Goal: Transaction & Acquisition: Purchase product/service

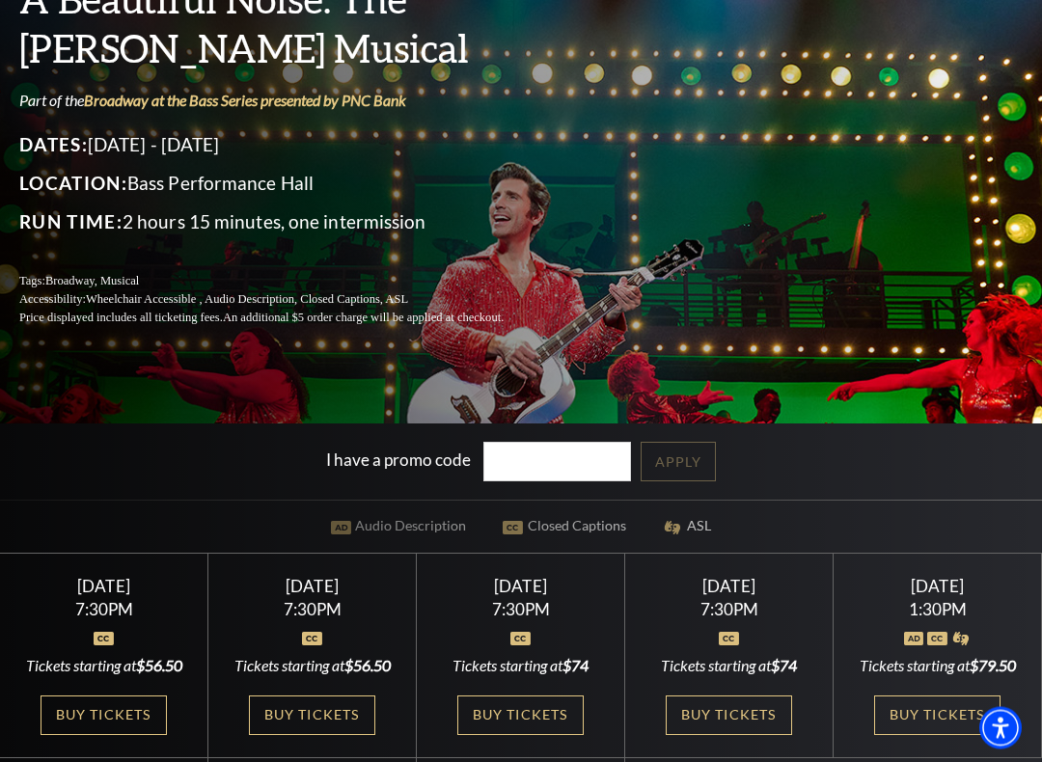
scroll to position [166, 0]
click at [532, 471] on link "View Full Calendar" at bounding box center [521, 509] width 194 height 76
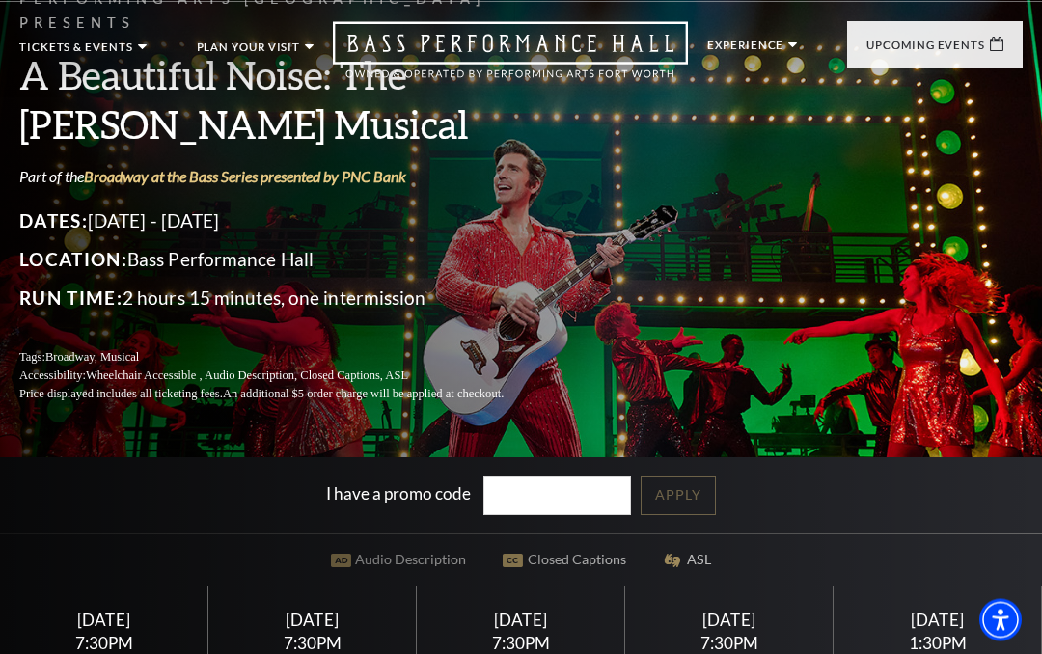
scroll to position [0, 0]
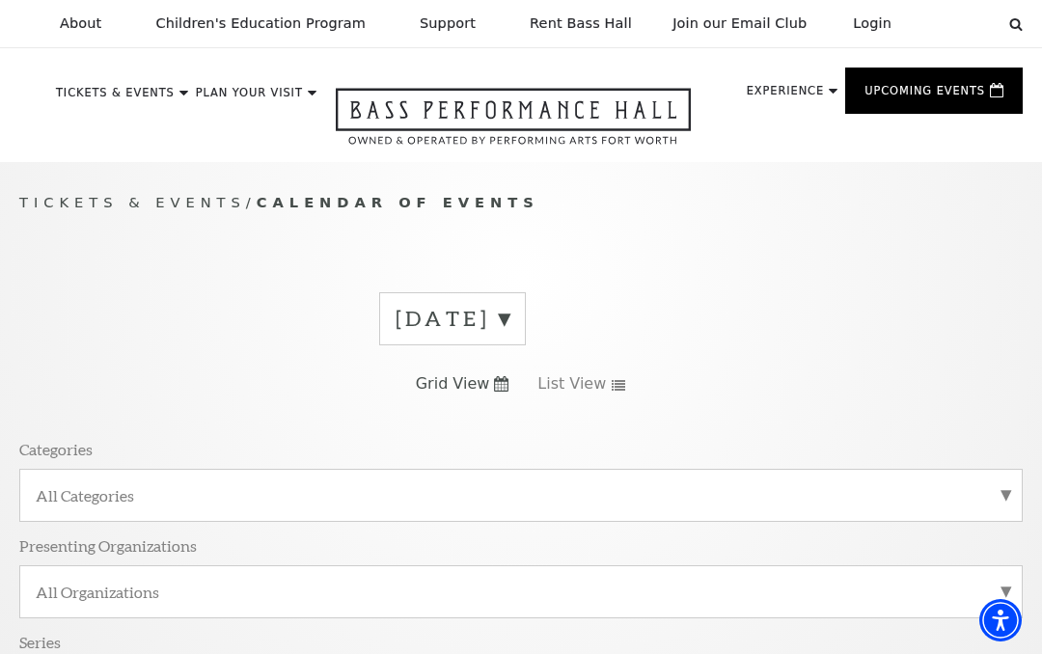
click at [510, 314] on label "[DATE]" at bounding box center [453, 319] width 114 height 30
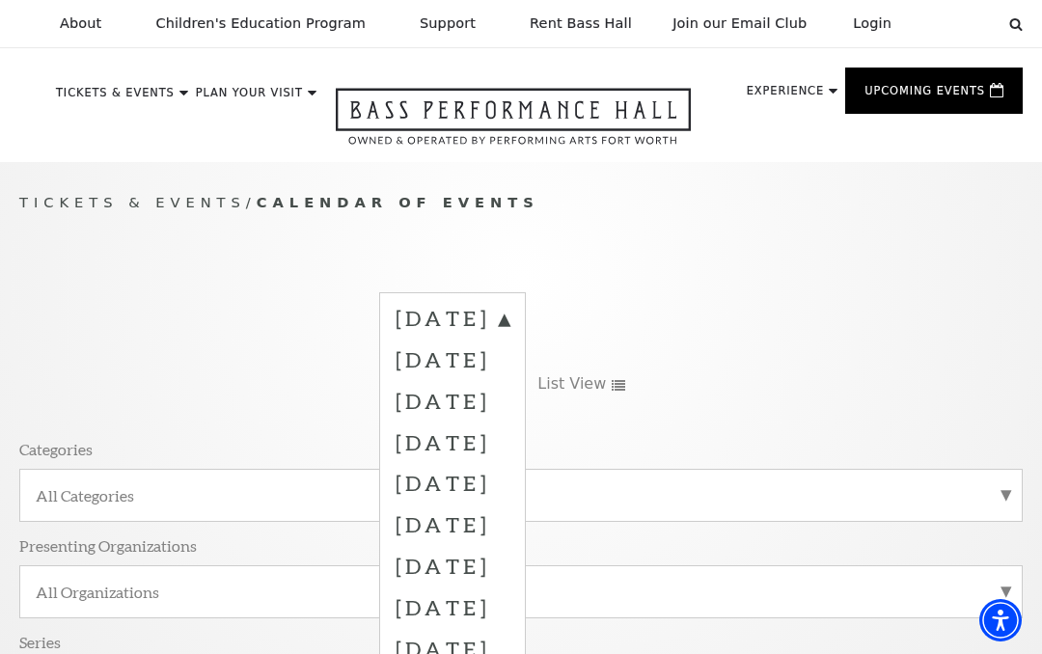
click at [510, 397] on label "November 2025" at bounding box center [453, 400] width 114 height 41
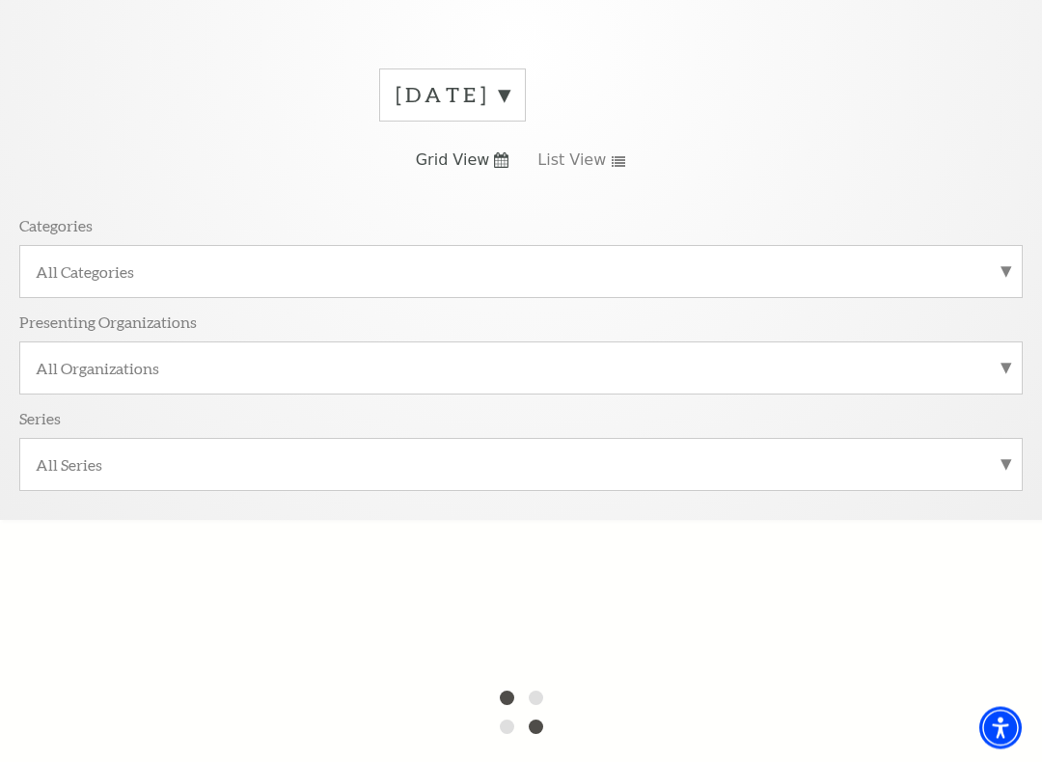
scroll to position [234, 0]
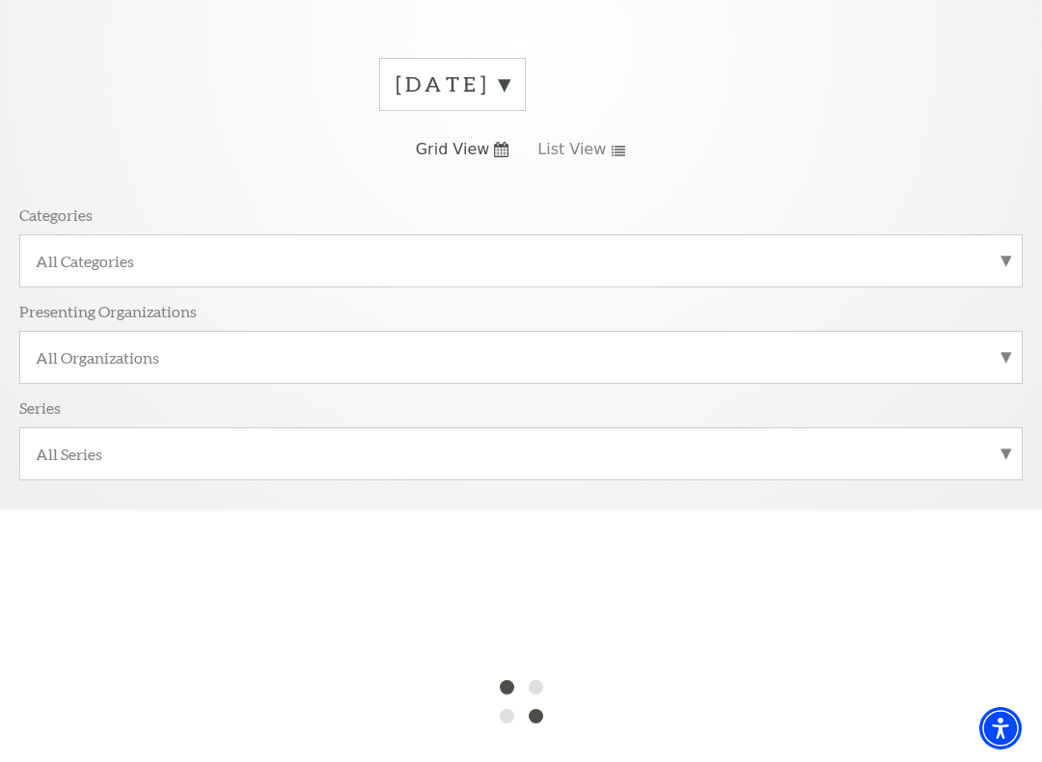
click at [495, 157] on link "Grid View" at bounding box center [463, 149] width 94 height 21
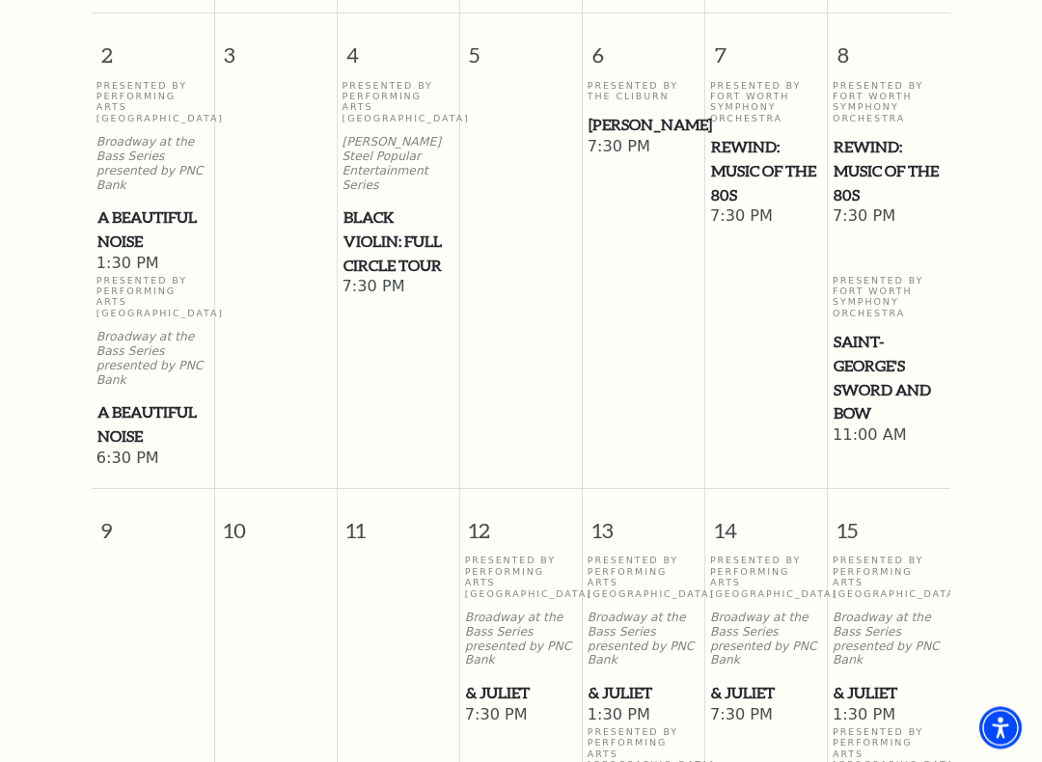
scroll to position [1382, 0]
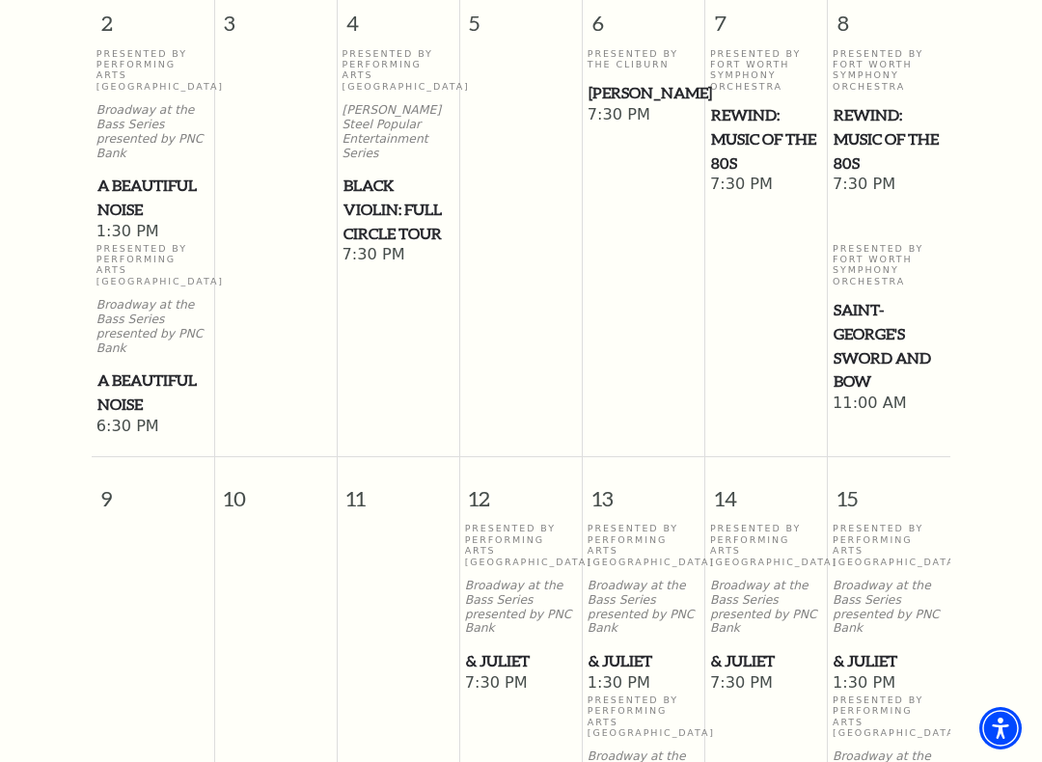
click at [760, 523] on p "Presented By Performing Arts Fort Worth" at bounding box center [766, 545] width 113 height 44
click at [746, 579] on p "Broadway at the Bass Series presented by PNC Bank" at bounding box center [766, 607] width 113 height 57
click at [749, 653] on span "7:30 PM" at bounding box center [766, 684] width 113 height 21
click at [739, 483] on span "14" at bounding box center [766, 490] width 122 height 67
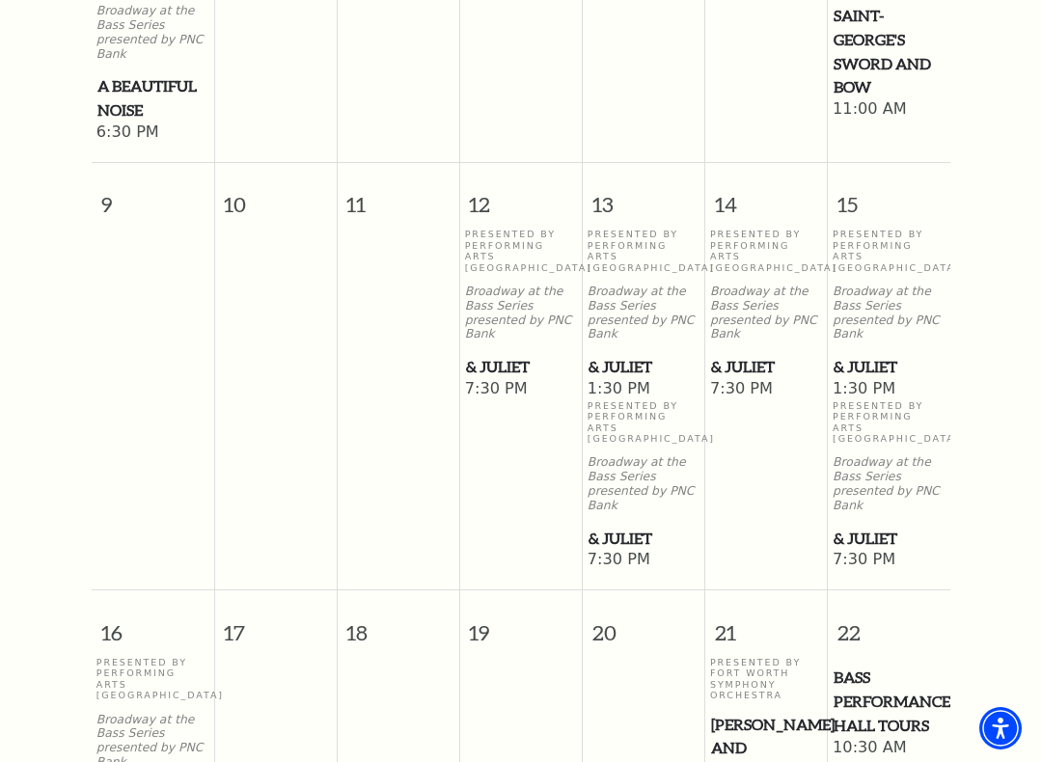
scroll to position [1675, 0]
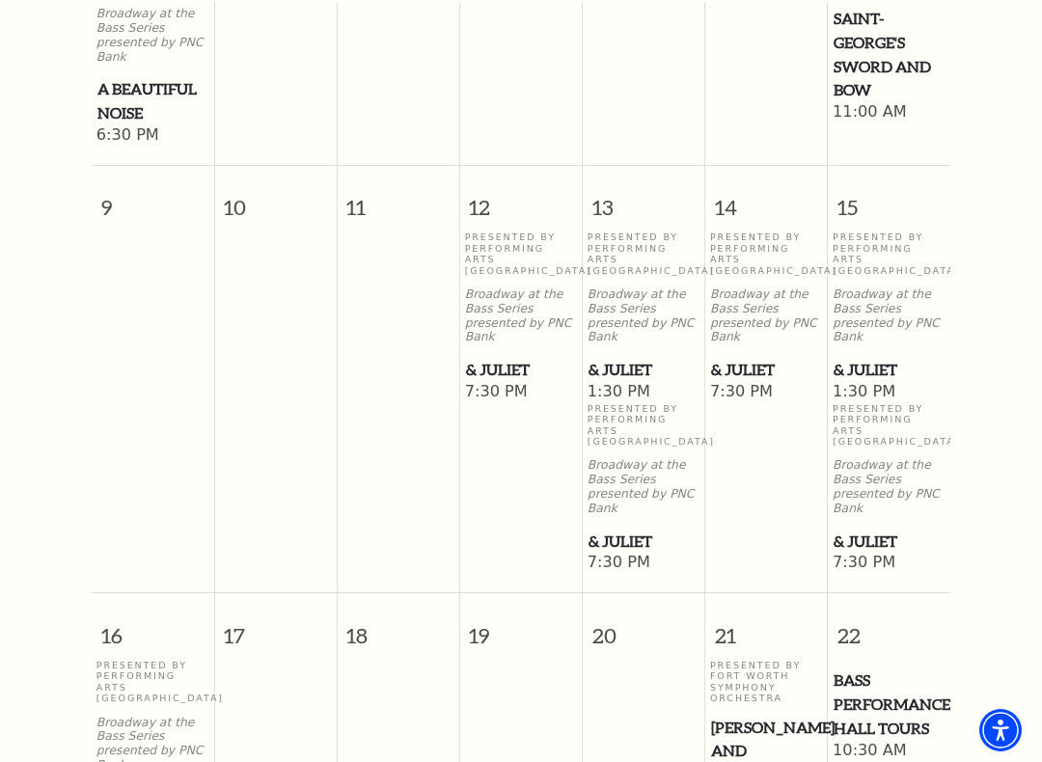
click at [741, 230] on p "Presented By Performing Arts Fort Worth" at bounding box center [766, 252] width 113 height 44
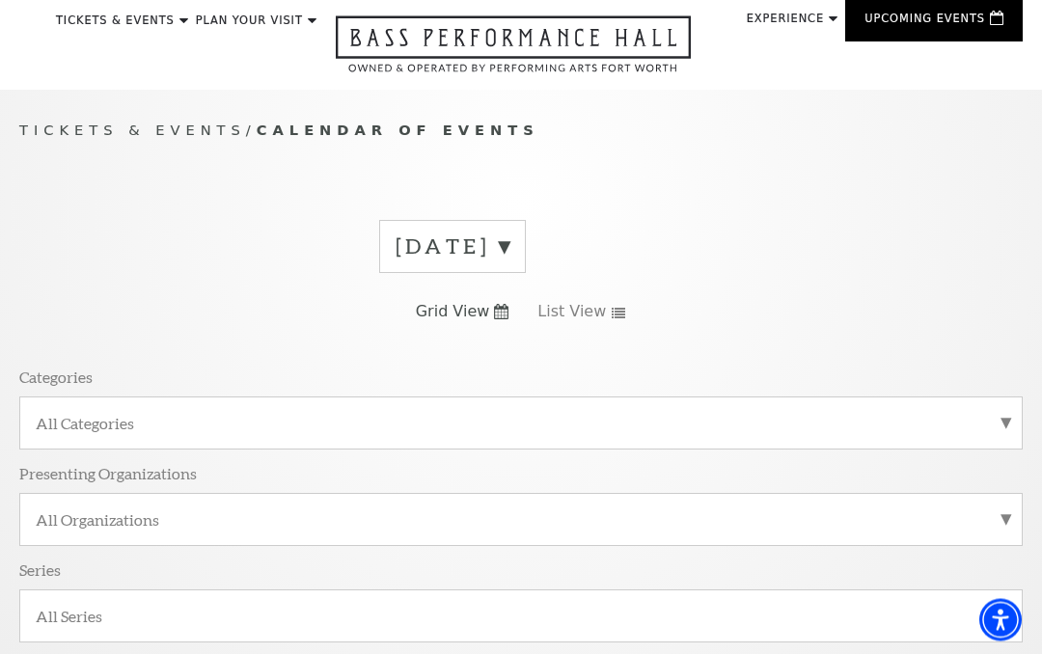
scroll to position [0, 0]
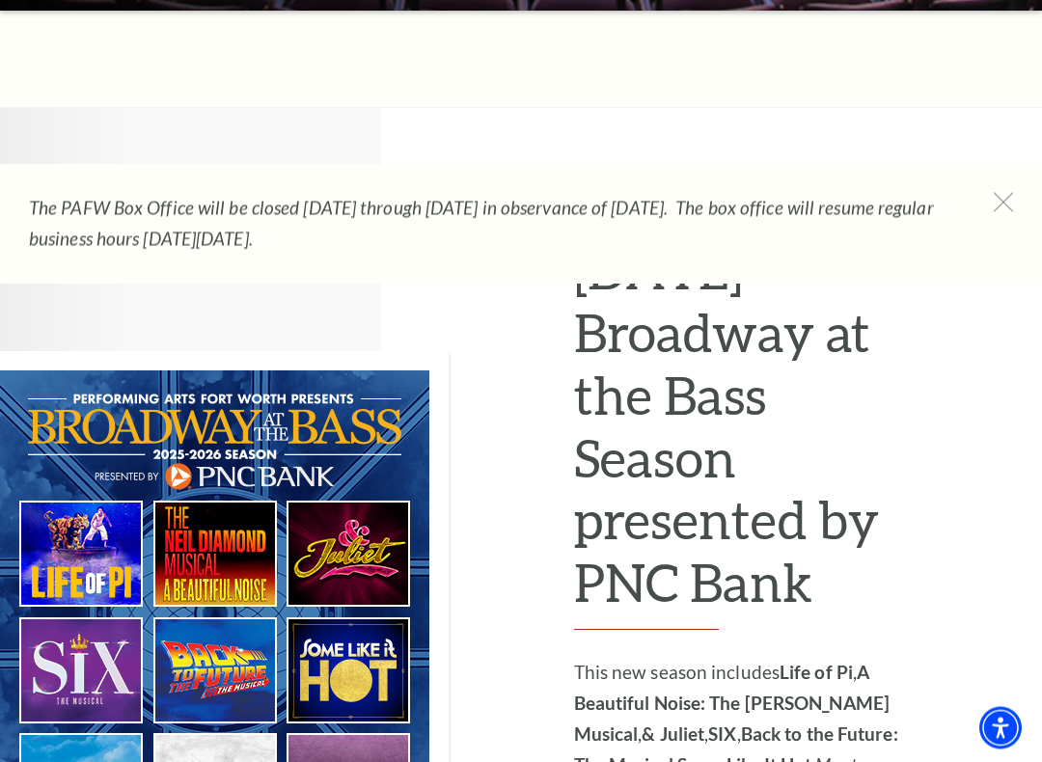
scroll to position [840, 0]
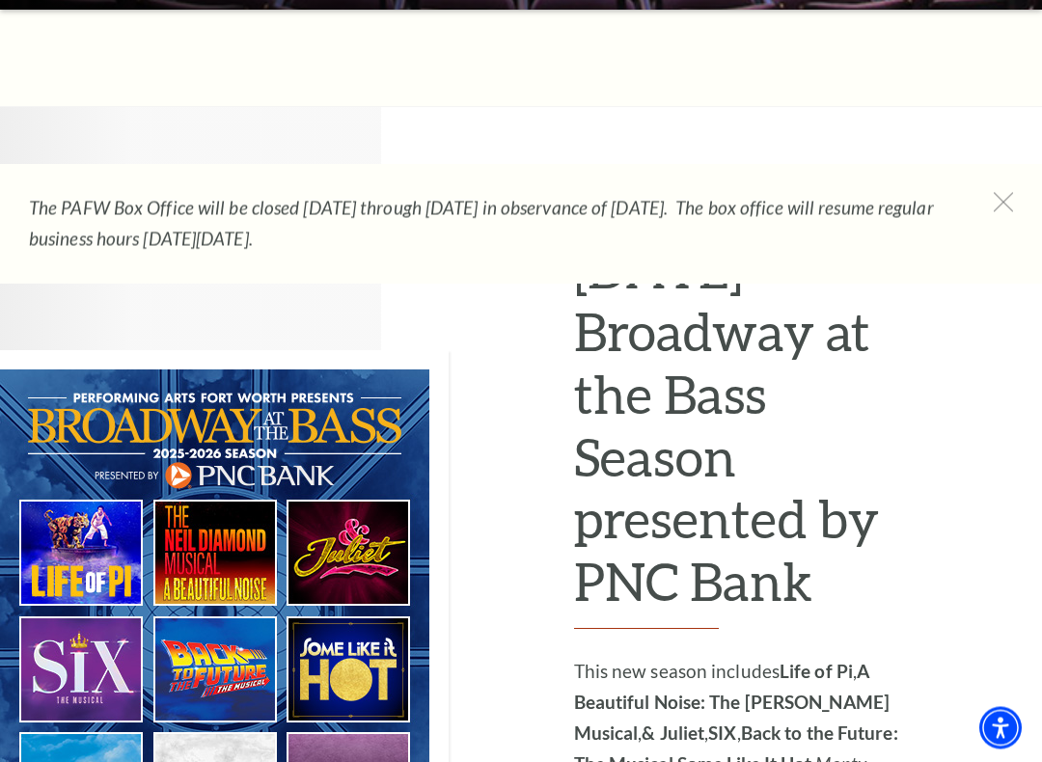
click at [345, 514] on img at bounding box center [224, 614] width 449 height 526
click at [354, 491] on img at bounding box center [224, 614] width 449 height 526
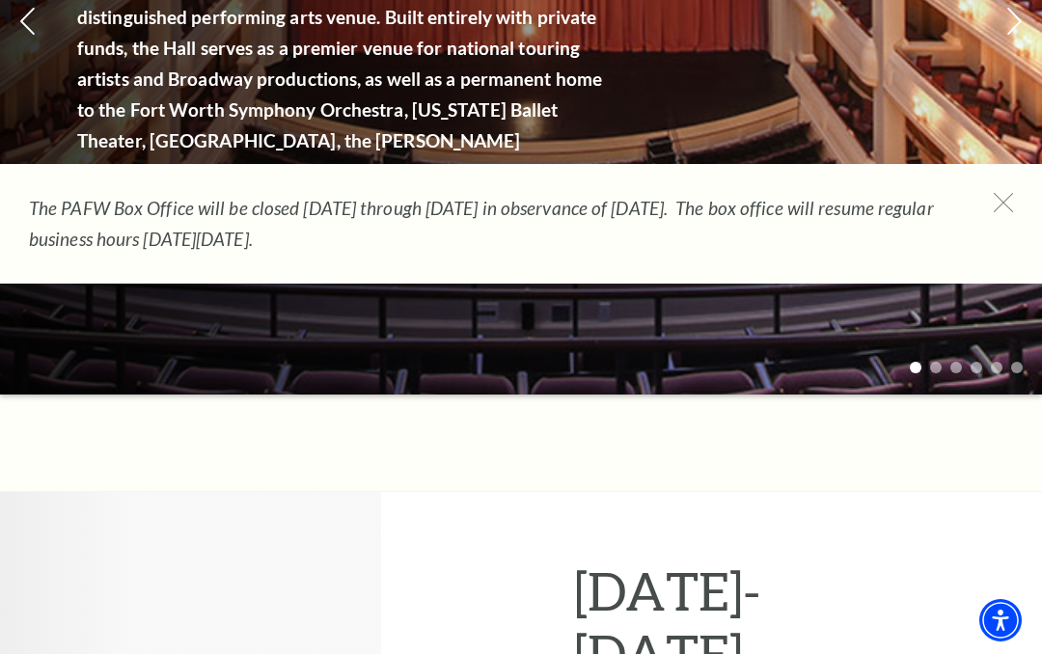
scroll to position [0, 0]
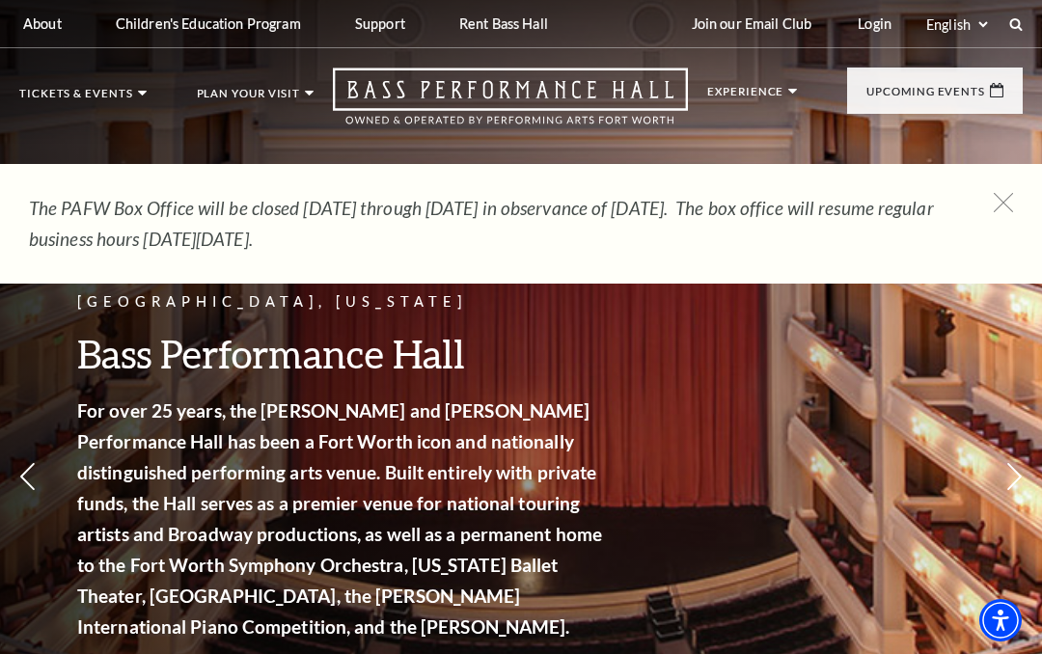
click at [997, 207] on icon at bounding box center [1003, 202] width 19 height 19
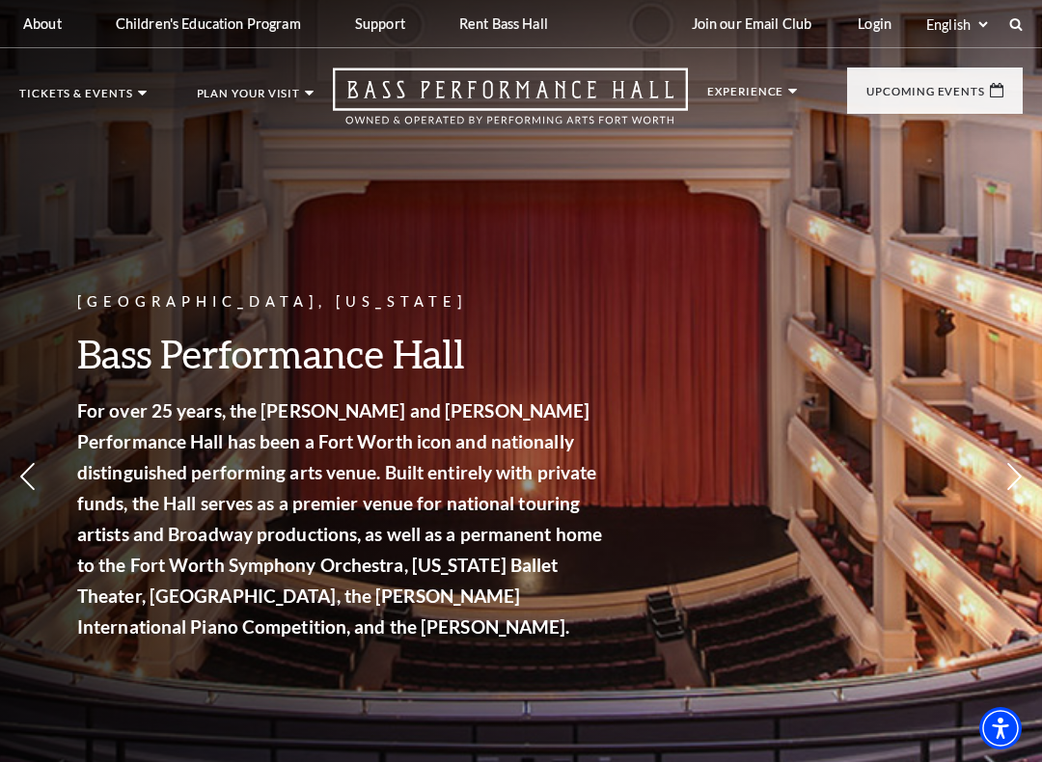
click at [408, 483] on span "View Events" at bounding box center [390, 495] width 101 height 24
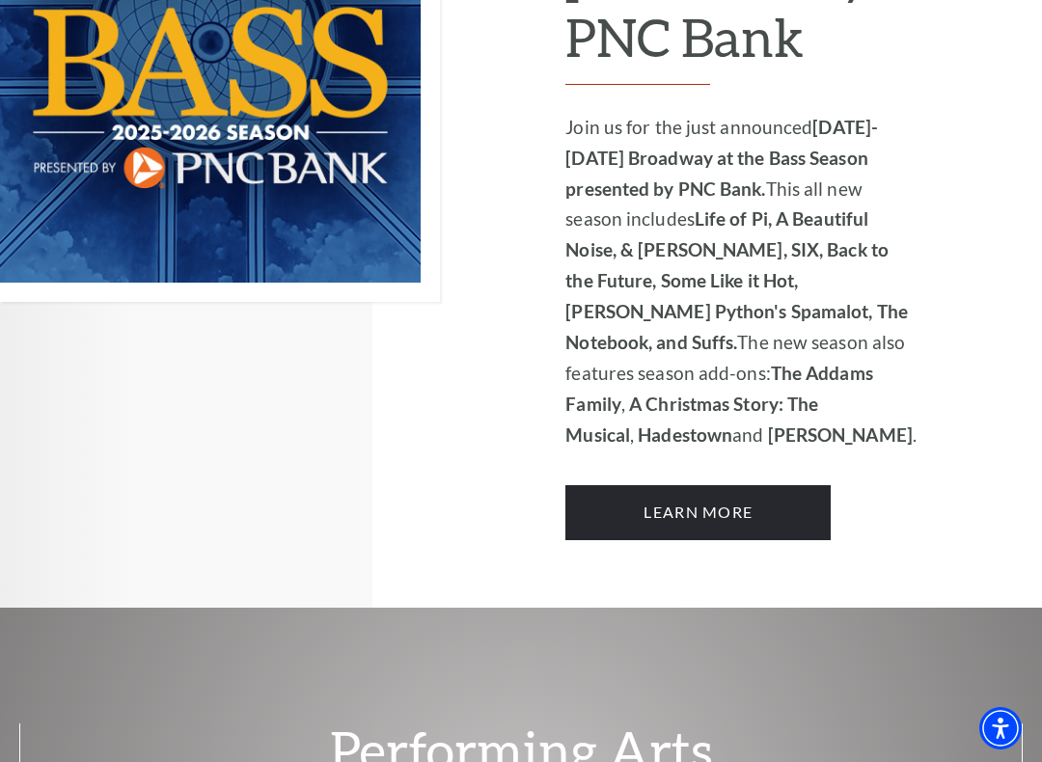
scroll to position [1627, 0]
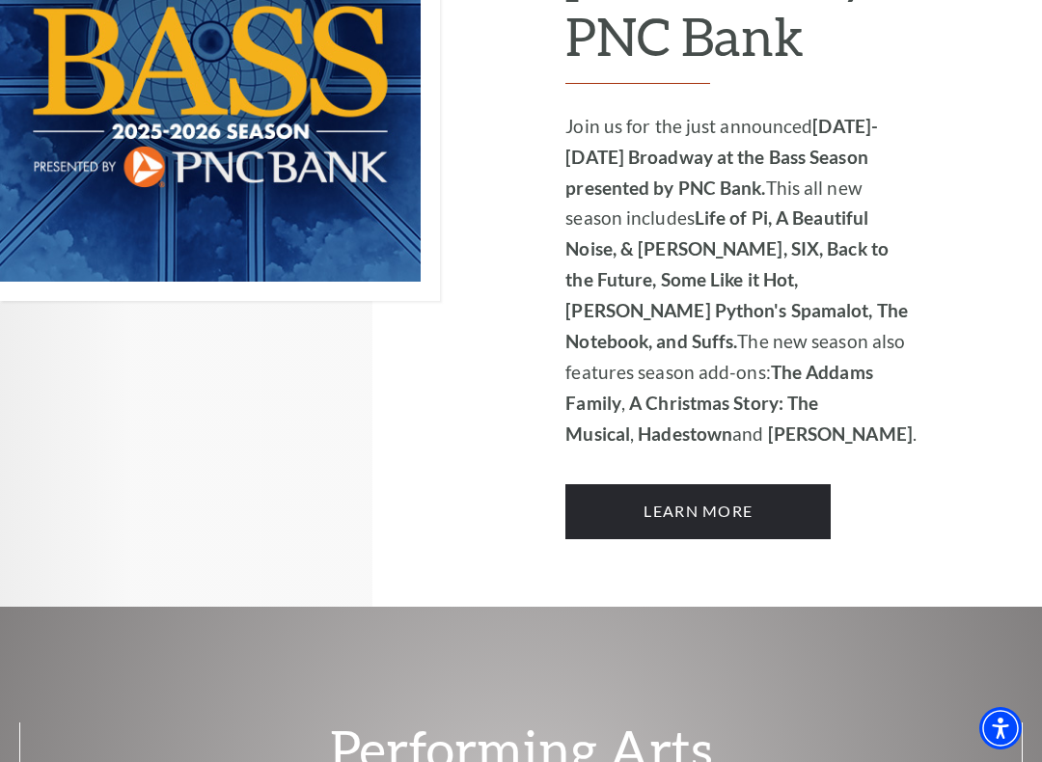
click at [709, 484] on link "Learn More" at bounding box center [697, 511] width 265 height 54
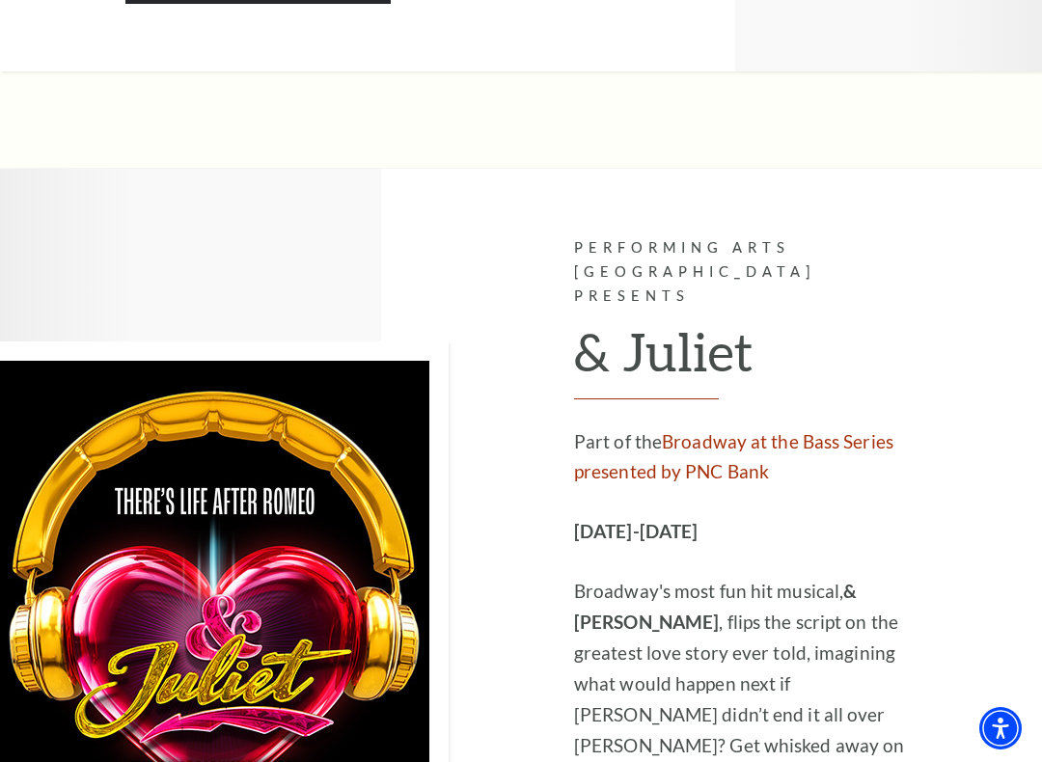
scroll to position [5835, 0]
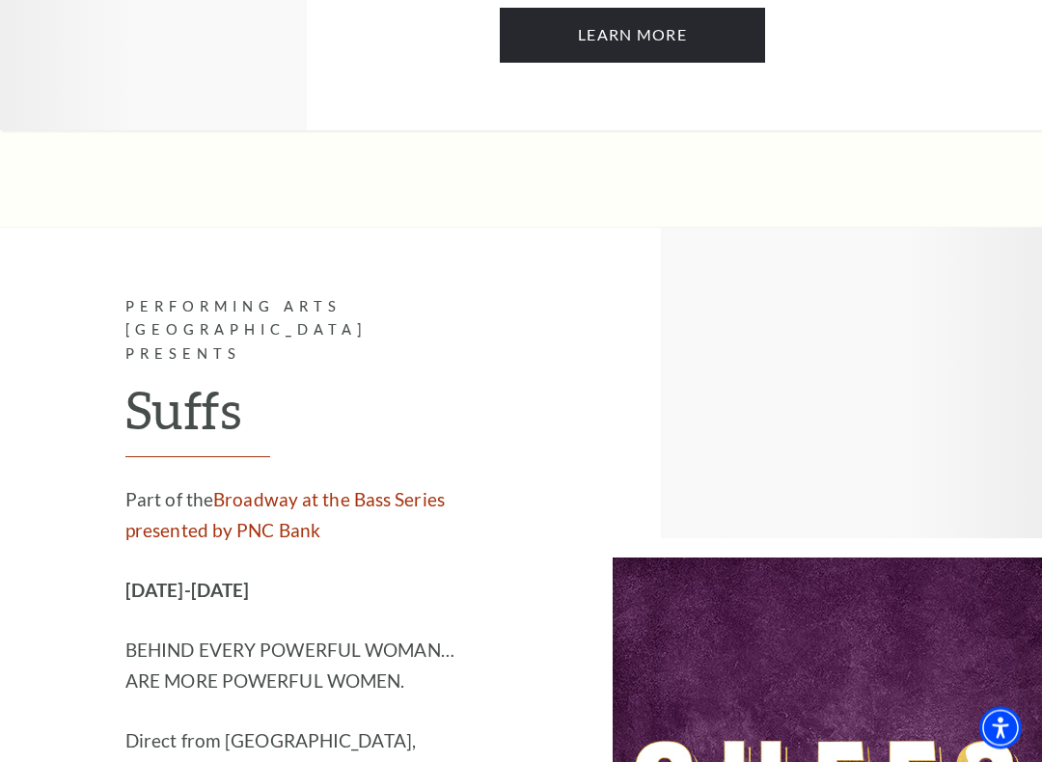
scroll to position [16093, 0]
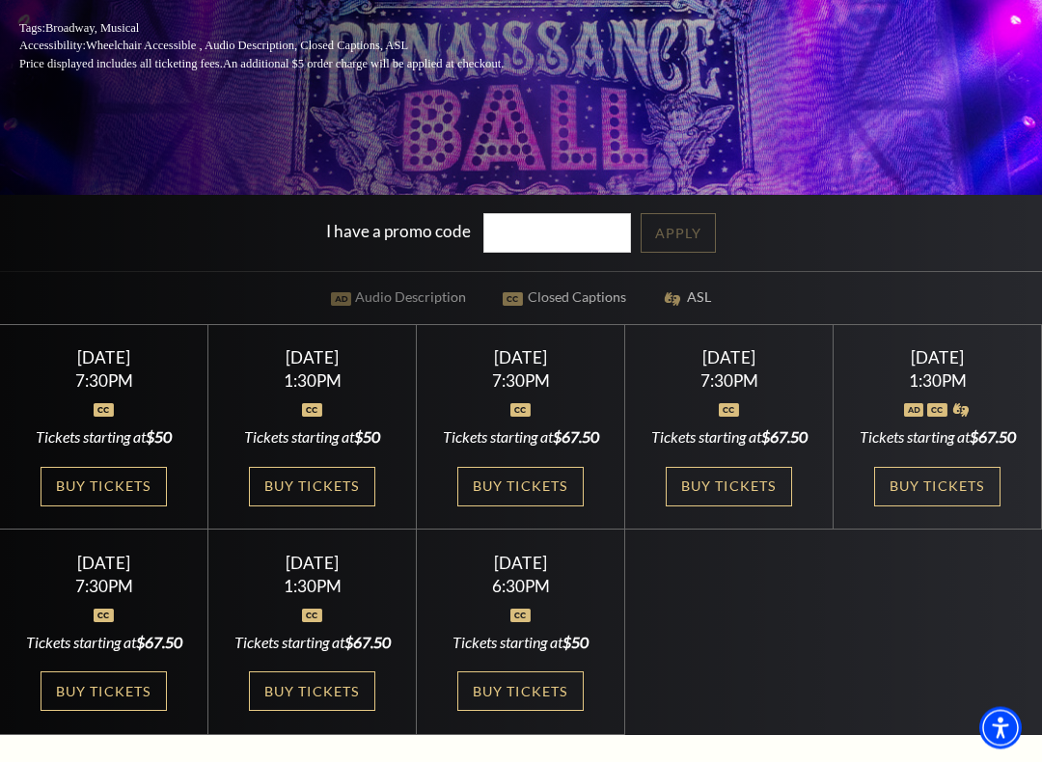
scroll to position [395, 0]
click at [726, 499] on link "Buy Tickets" at bounding box center [728, 487] width 125 height 40
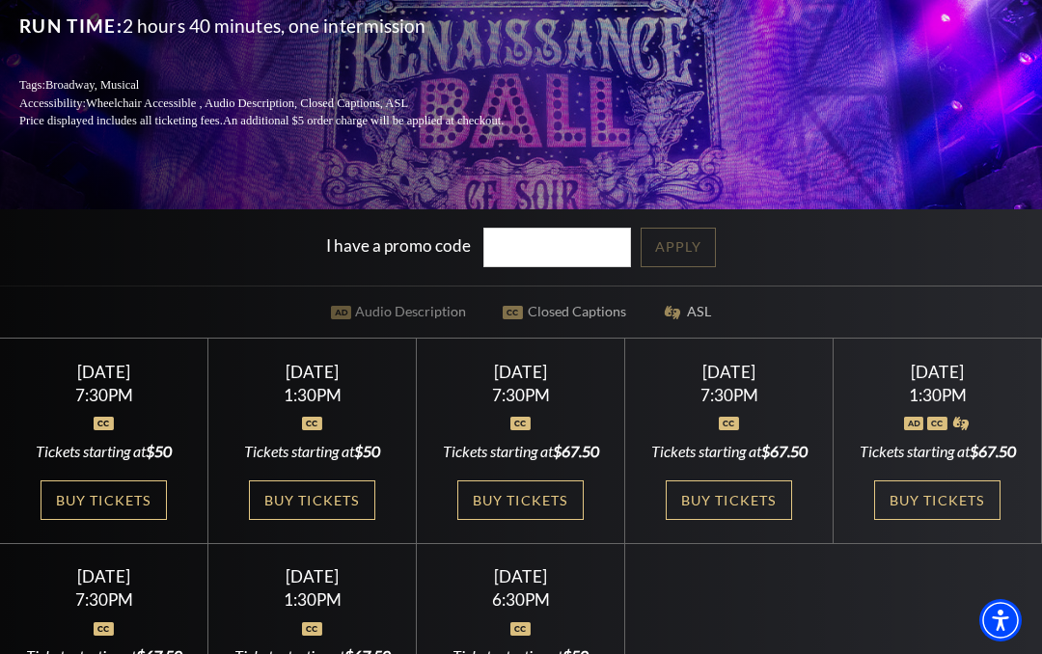
scroll to position [0, 0]
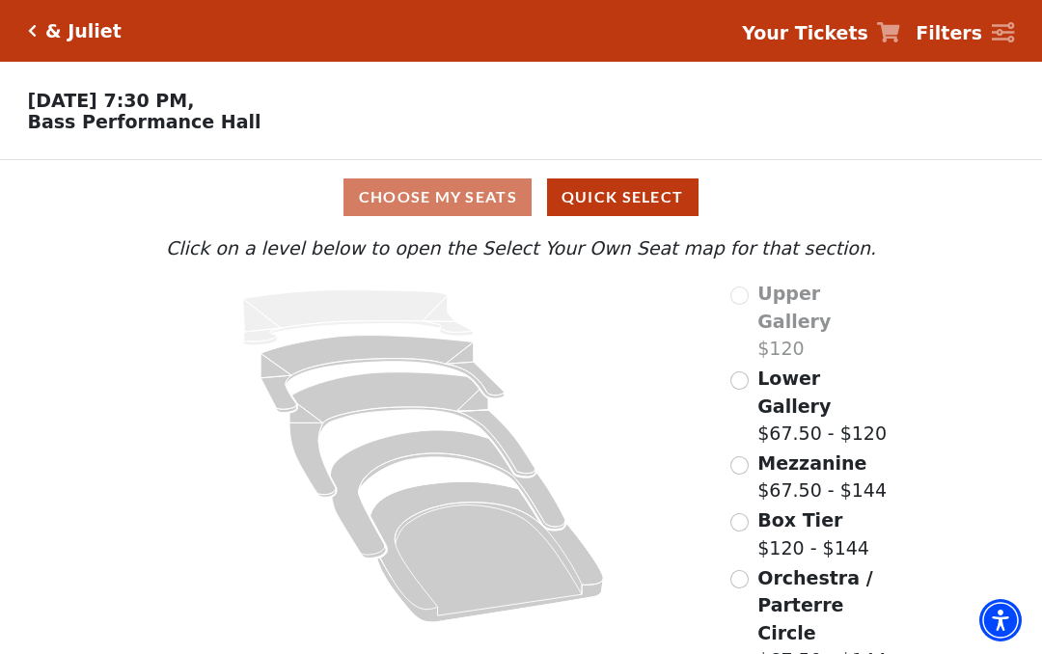
click at [744, 456] on input "Mezzanine$67.50 - $144\a" at bounding box center [740, 465] width 18 height 18
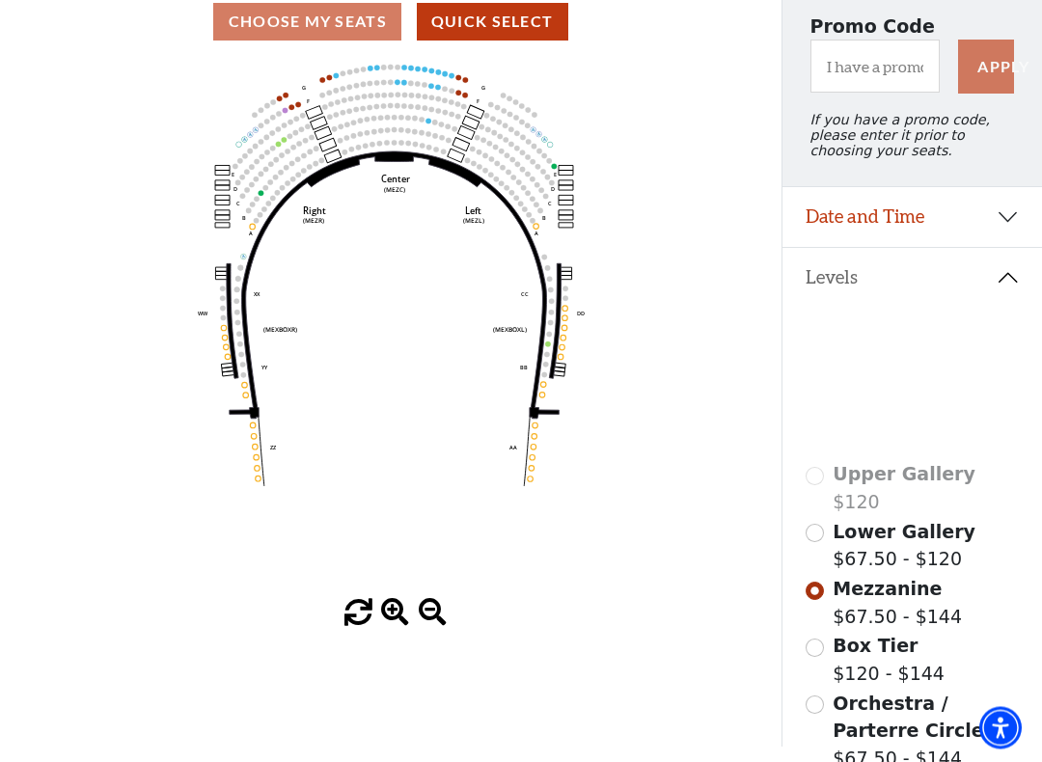
scroll to position [209, 0]
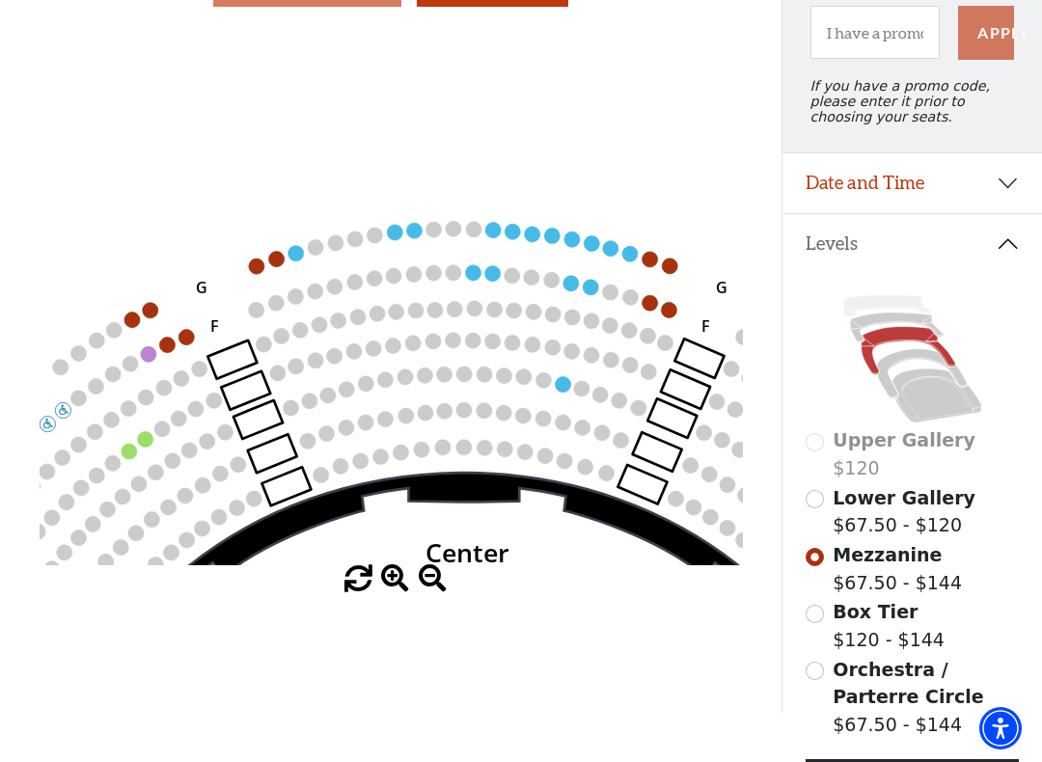
click at [460, 280] on circle at bounding box center [452, 271] width 15 height 15
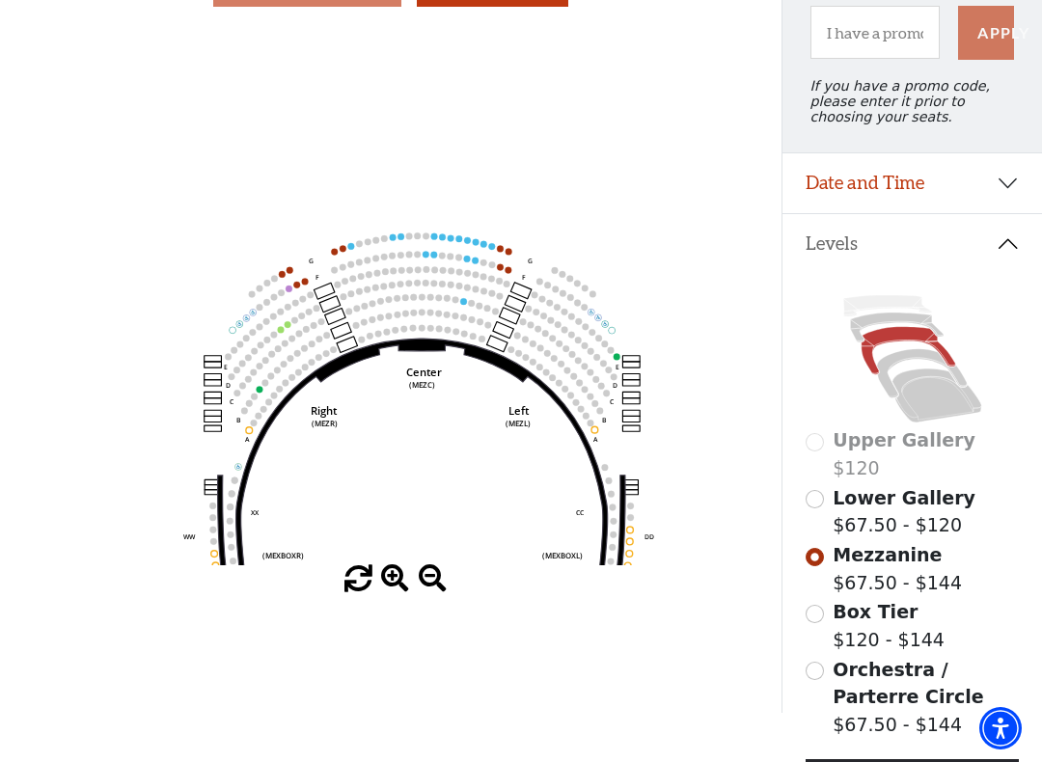
click at [821, 623] on input "Box Tier$120 - $144\a" at bounding box center [815, 614] width 18 height 18
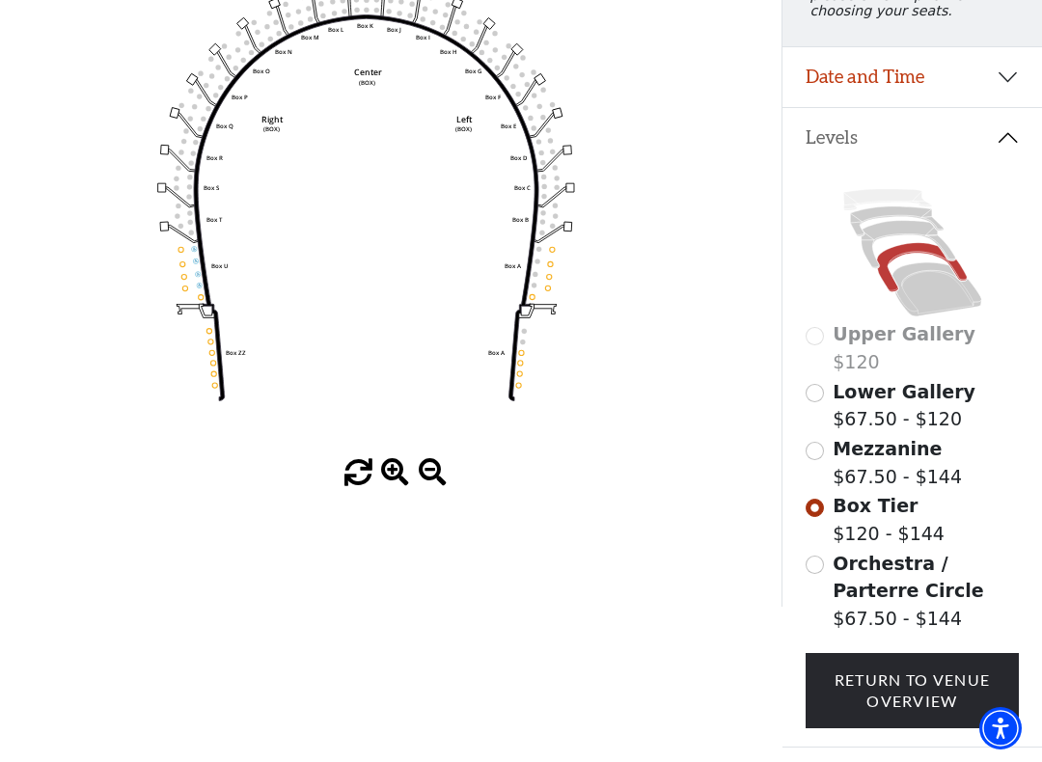
scroll to position [320, 0]
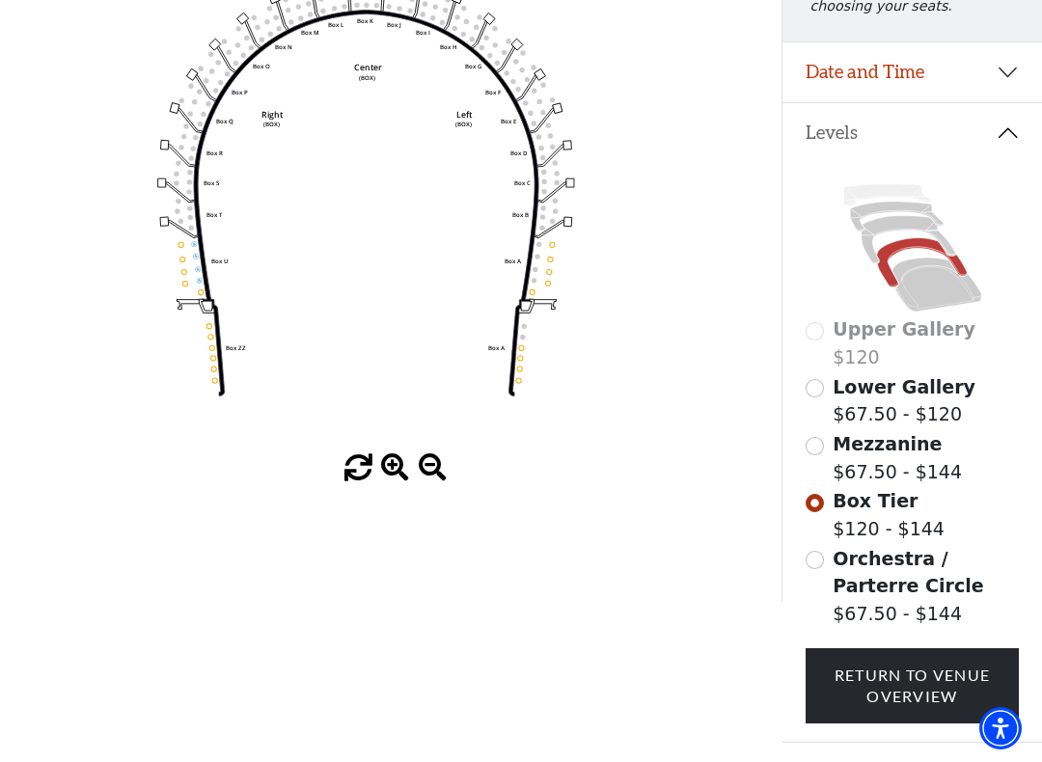
click at [820, 340] on div "Upper Gallery $120" at bounding box center [913, 343] width 214 height 55
click at [807, 344] on div "Upper Gallery $120" at bounding box center [913, 343] width 214 height 55
click at [806, 353] on div "Upper Gallery $120" at bounding box center [913, 343] width 214 height 55
click at [817, 346] on div "Upper Gallery $120" at bounding box center [913, 343] width 214 height 55
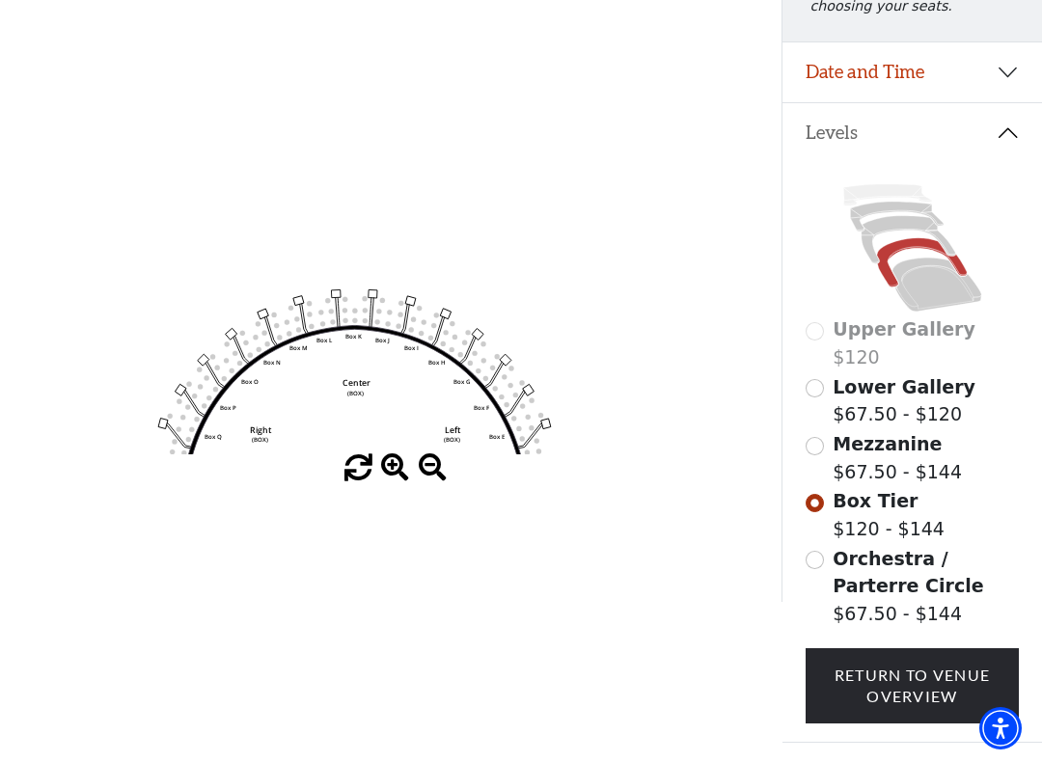
click at [815, 455] on input "Mezzanine$67.50 - $144\a" at bounding box center [815, 446] width 18 height 18
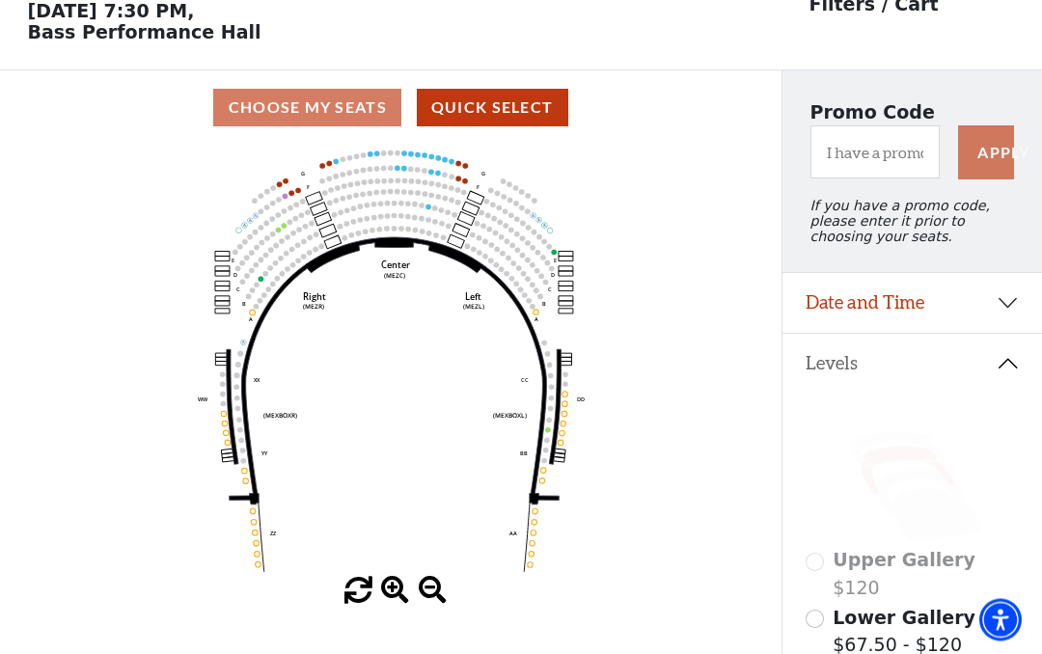
scroll to position [90, 0]
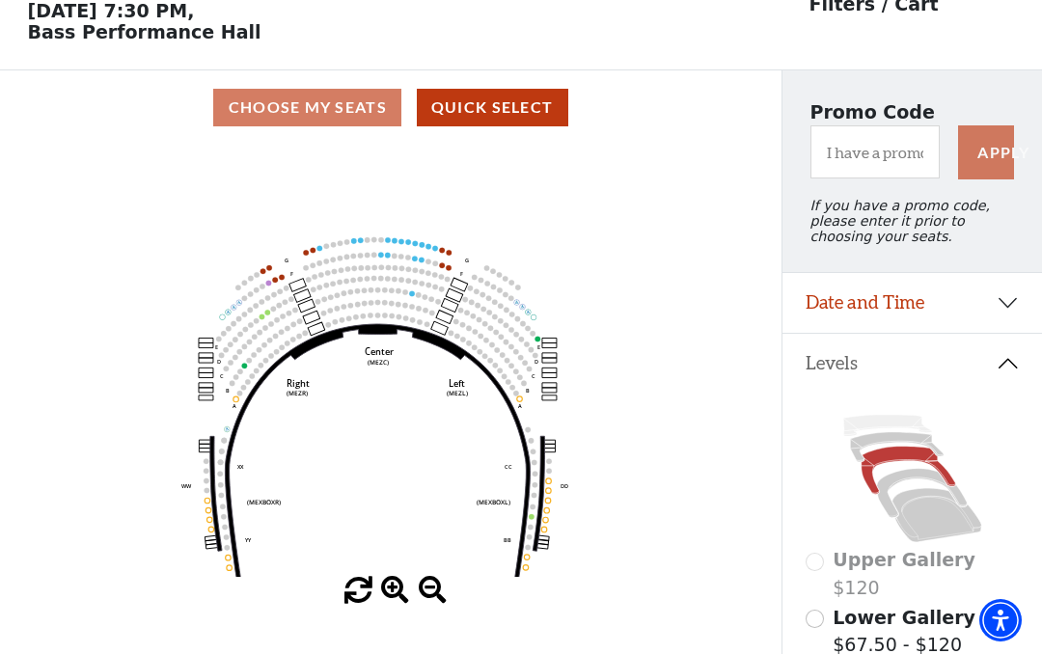
click at [472, 192] on icon "Center (MEZC) Right (MEZR) Left (MEZL) (MEXBOXR) (MEXBOXL) XX WW CC DD YY BB ZZ…" at bounding box center [391, 361] width 703 height 432
click at [394, 243] on circle at bounding box center [395, 240] width 6 height 6
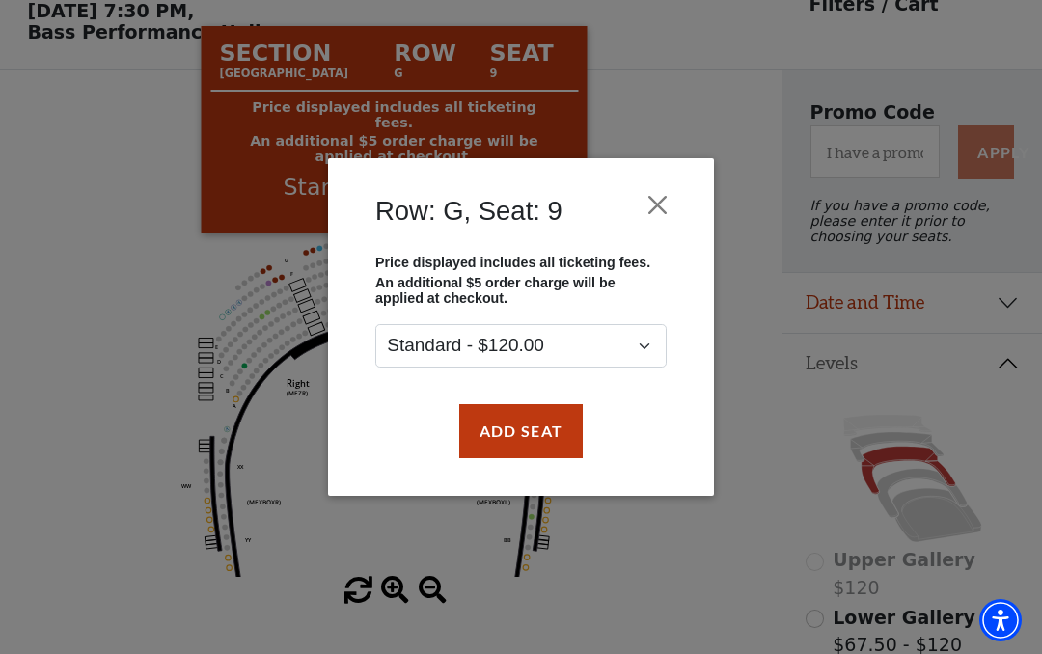
click at [659, 209] on button "Close" at bounding box center [658, 204] width 37 height 37
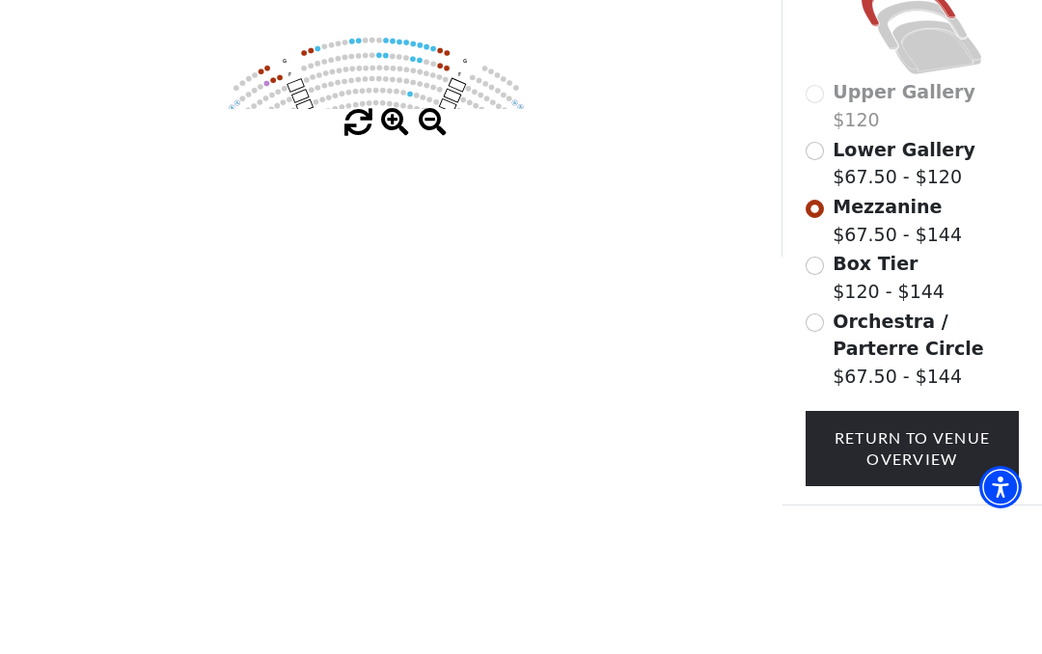
scroll to position [533, 0]
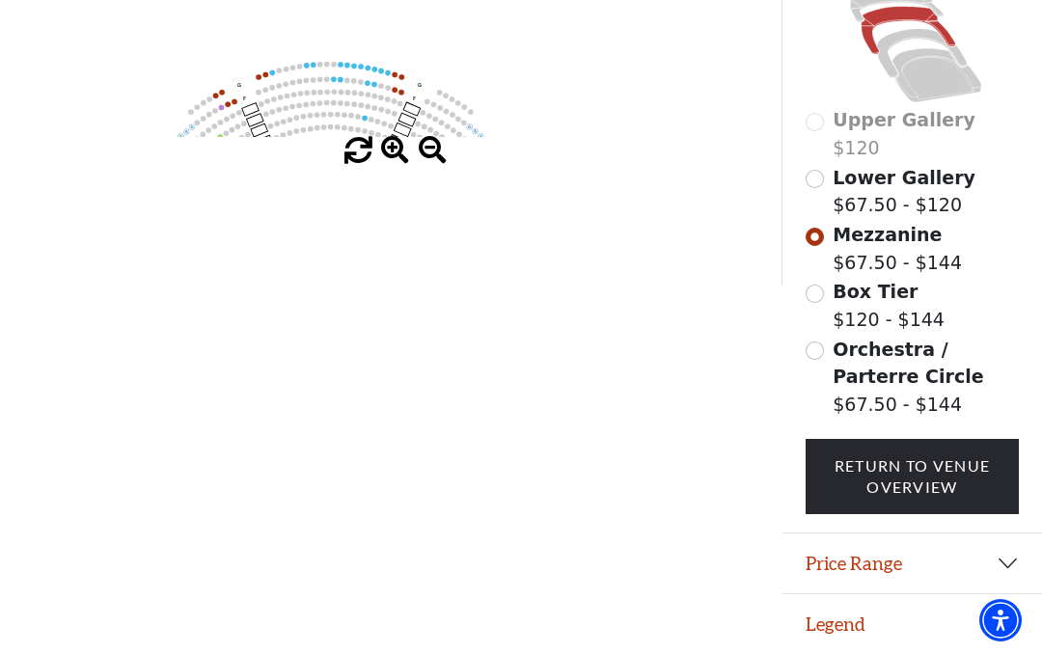
click at [351, 144] on span at bounding box center [359, 151] width 28 height 28
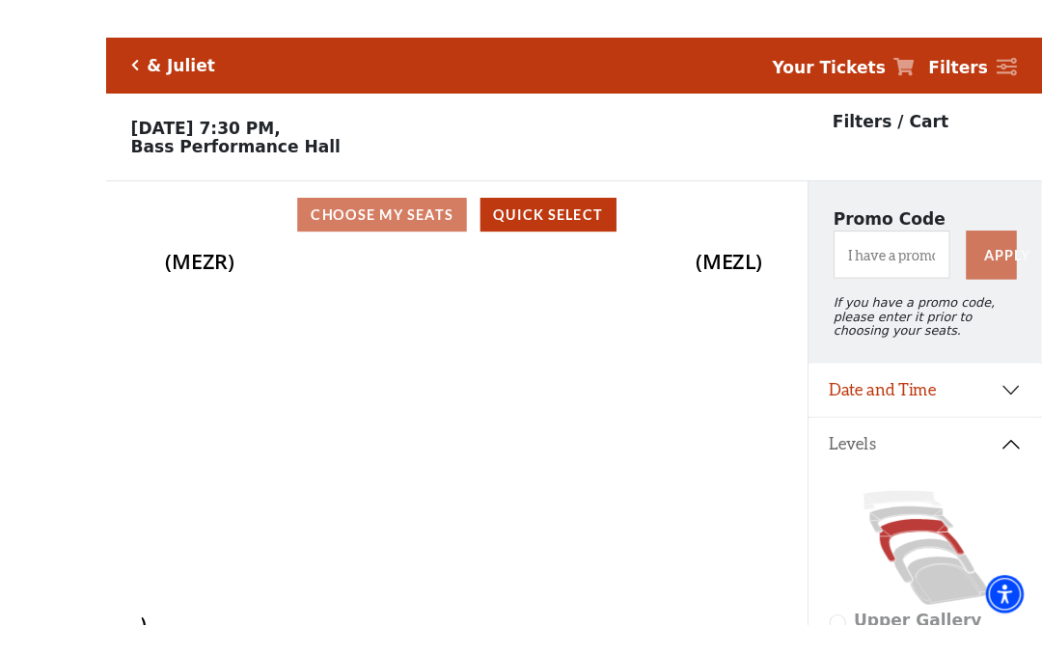
scroll to position [179, 0]
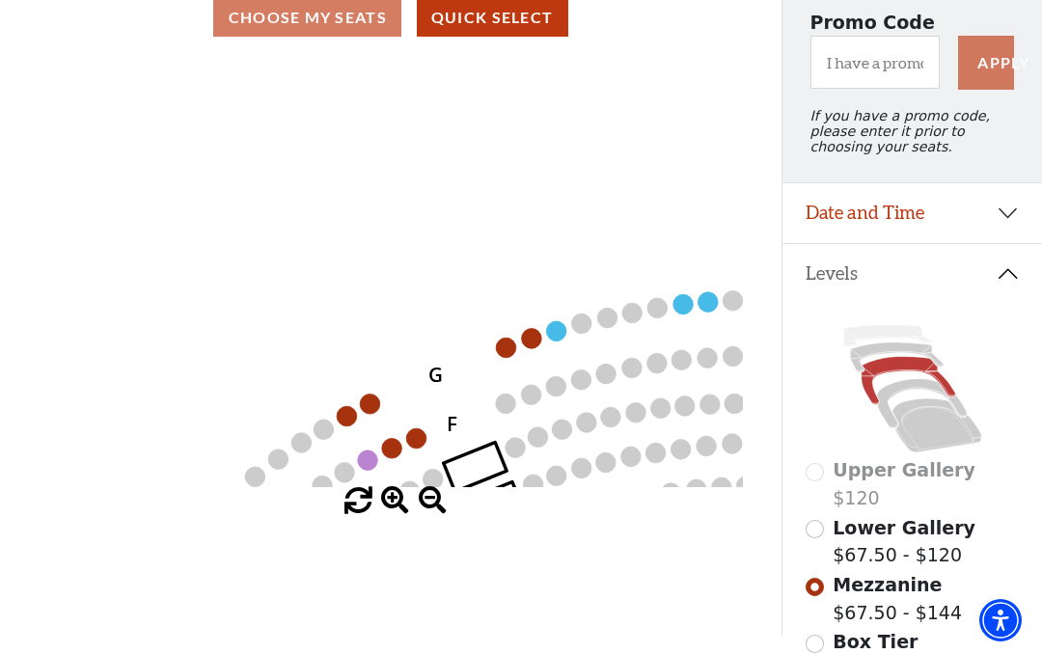
click at [1031, 228] on button "Date and Time" at bounding box center [913, 213] width 260 height 60
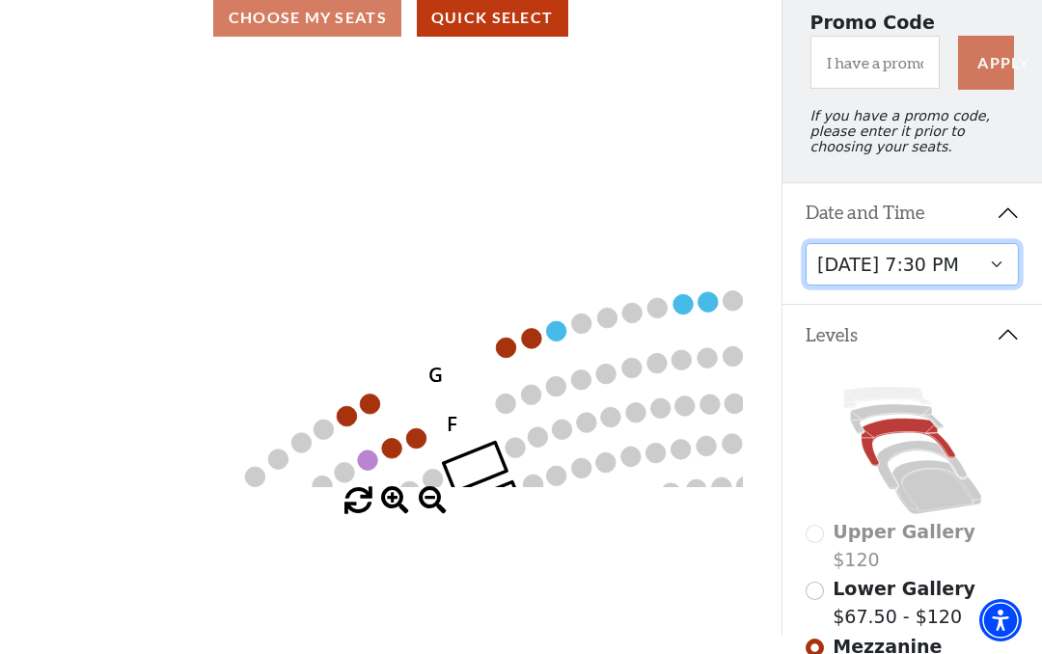
click at [1000, 271] on select "Thursday, November 13 at 1:30 PM Wednesday, November 12 at 7:30 PM Thursday, No…" at bounding box center [913, 264] width 214 height 43
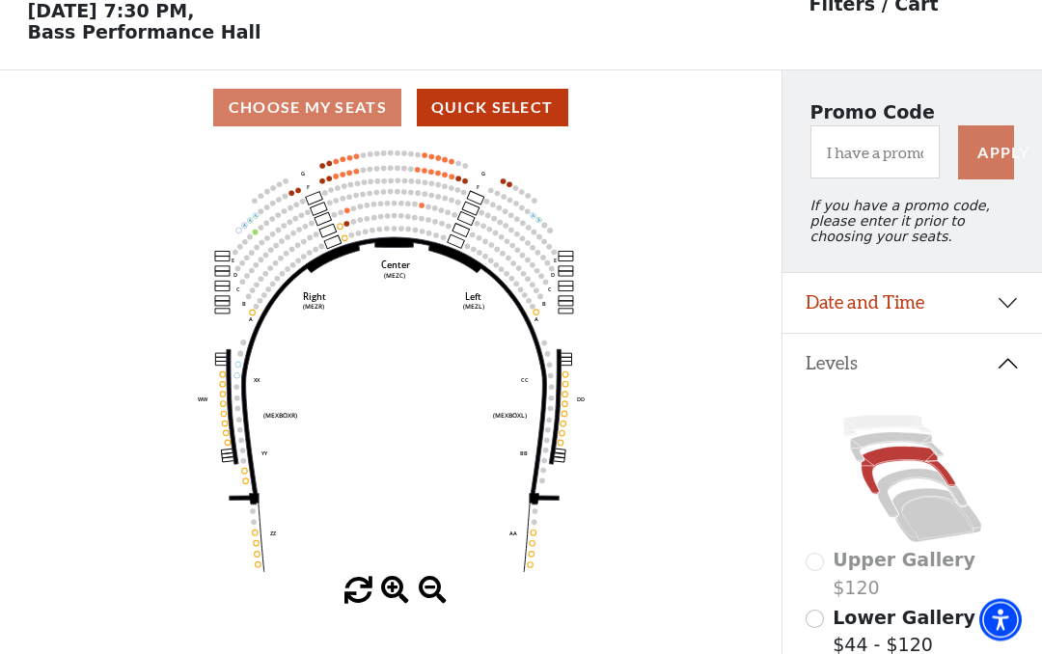
scroll to position [90, 0]
click at [425, 168] on icon "Center (MEZC) Right (MEZR) Left (MEZL) (MEXBOXR) (MEXBOXL) XX WW CC DD YY BB ZZ…" at bounding box center [391, 361] width 703 height 432
click at [425, 172] on circle at bounding box center [425, 171] width 6 height 6
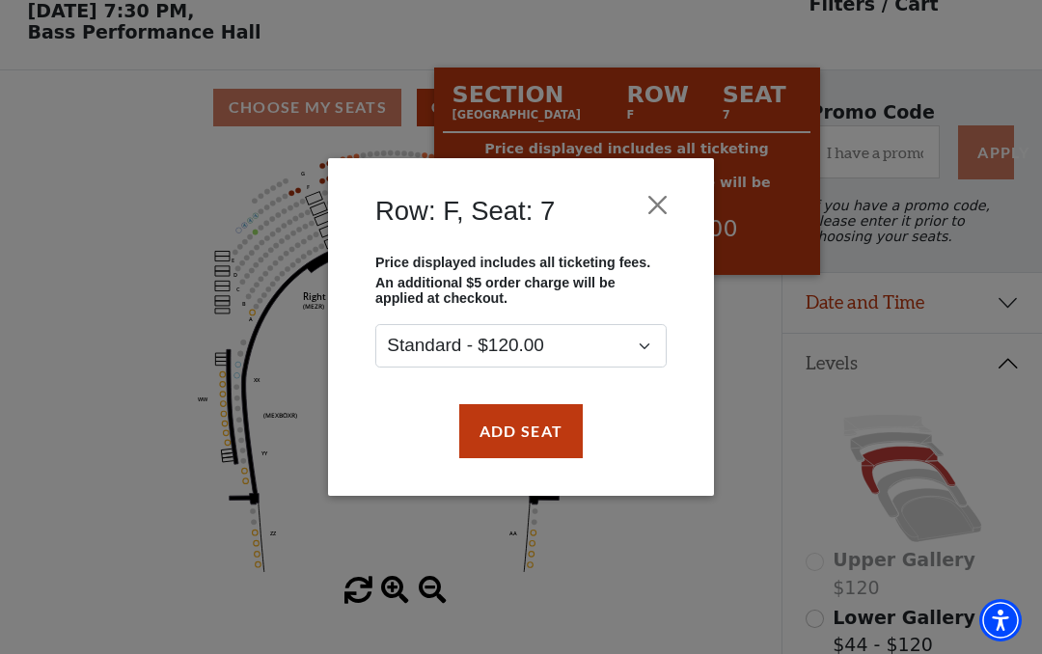
click at [648, 207] on button "Close" at bounding box center [658, 204] width 37 height 37
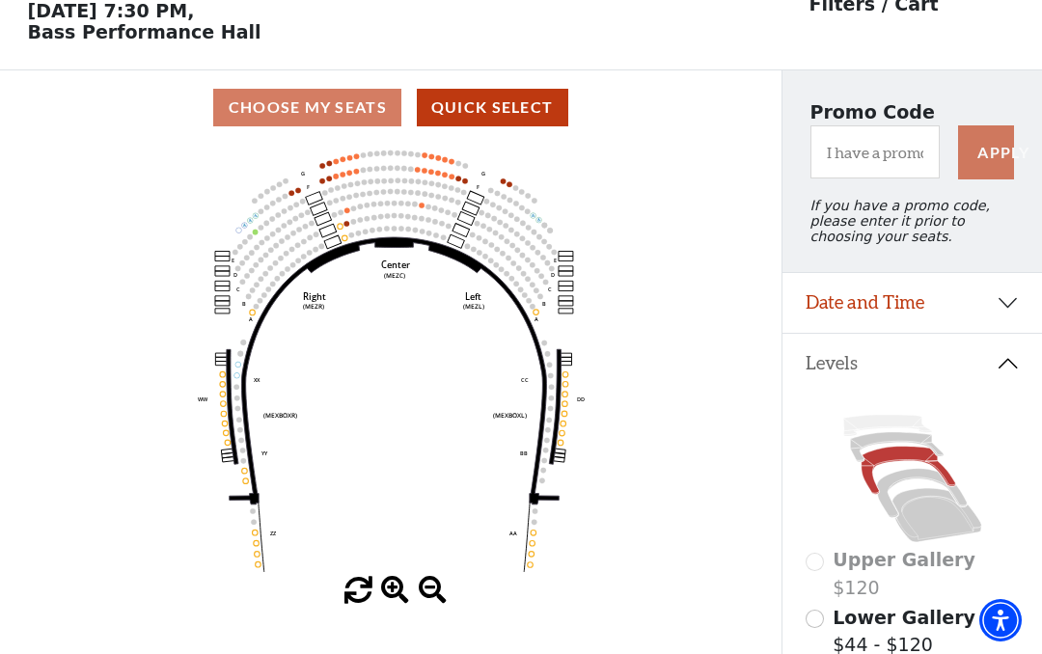
click at [454, 164] on circle at bounding box center [452, 161] width 6 height 6
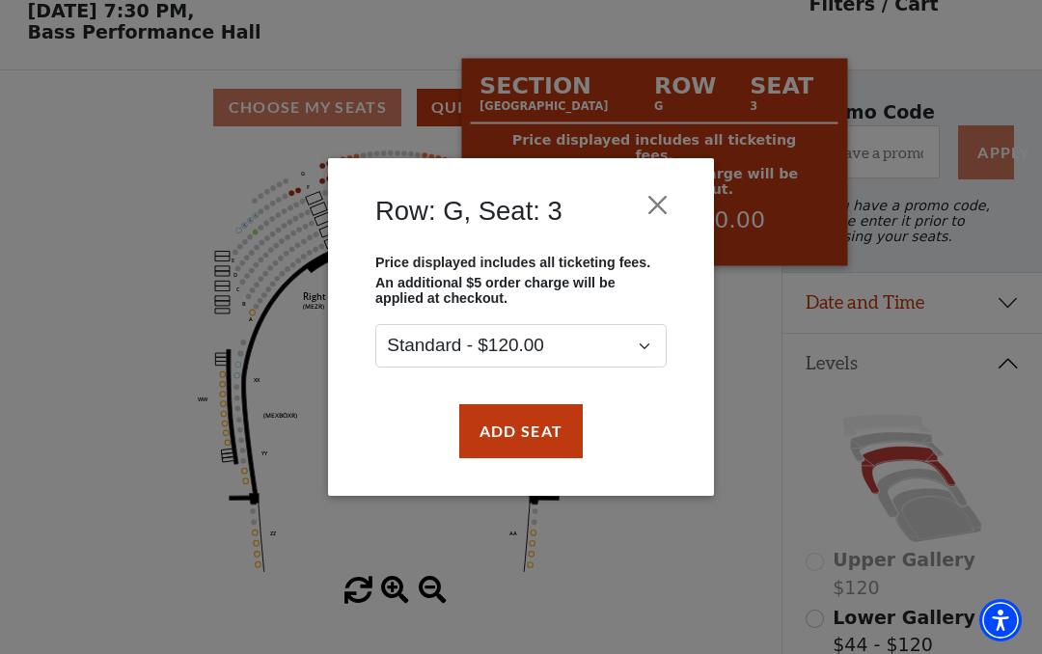
click at [654, 200] on button "Close" at bounding box center [658, 204] width 37 height 37
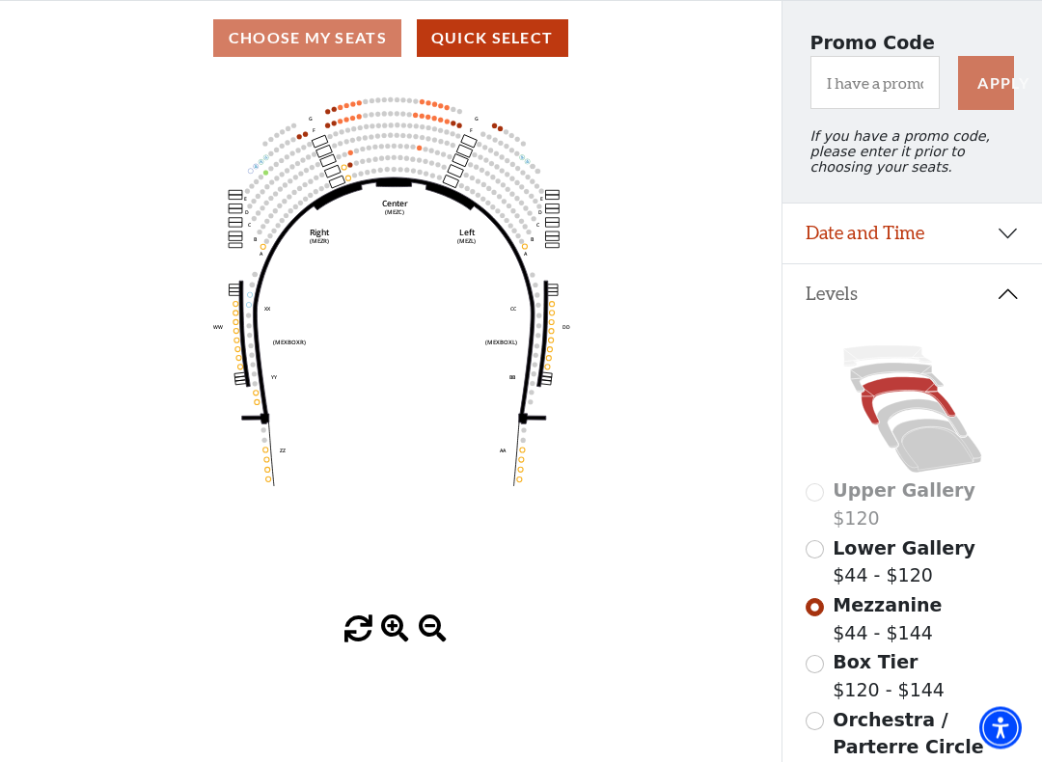
scroll to position [159, 0]
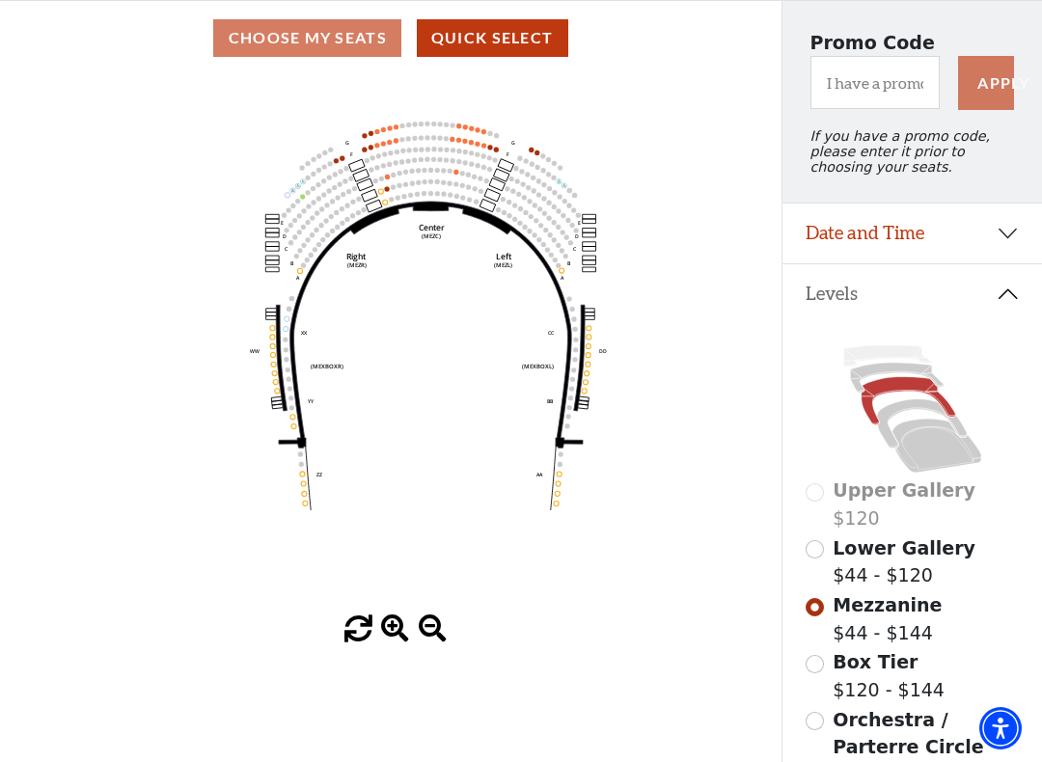
click at [396, 143] on circle at bounding box center [395, 140] width 5 height 5
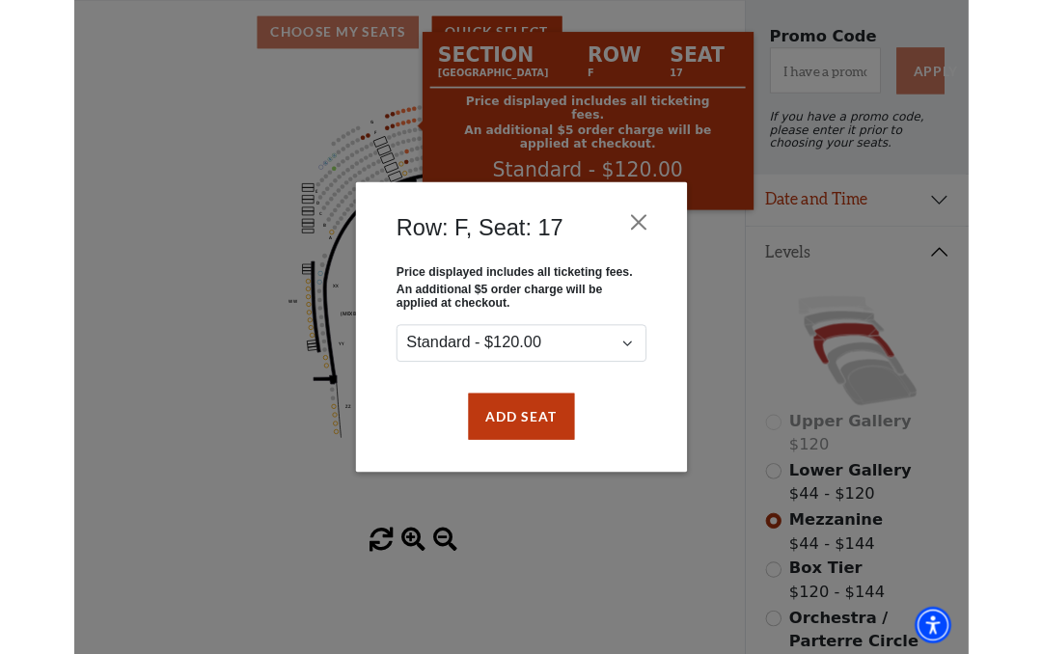
scroll to position [0, 0]
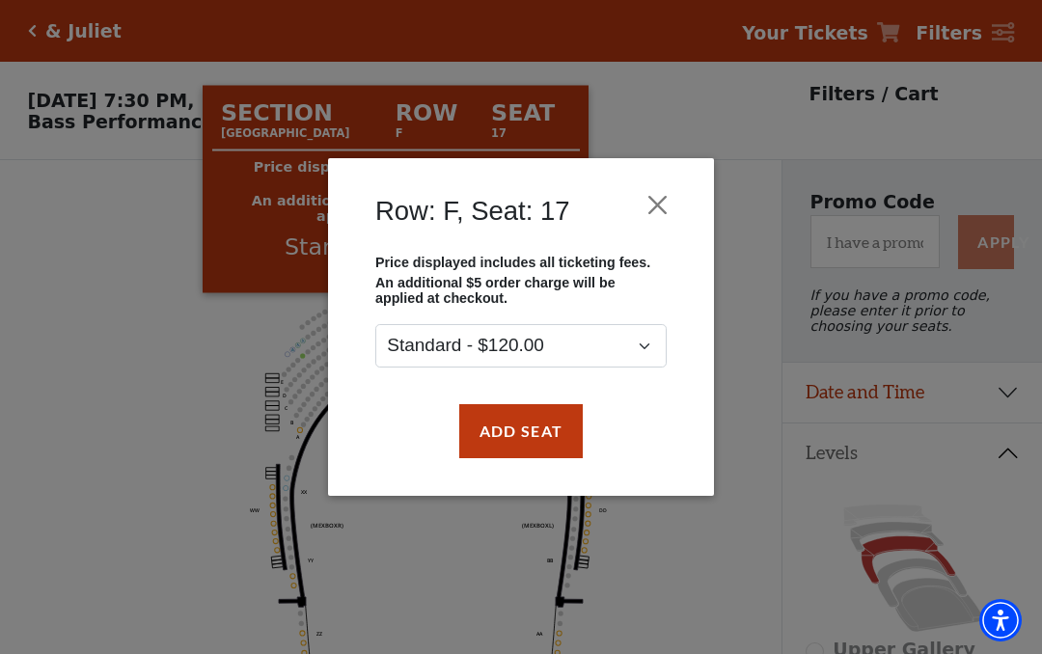
click at [662, 196] on button "Close" at bounding box center [658, 204] width 37 height 37
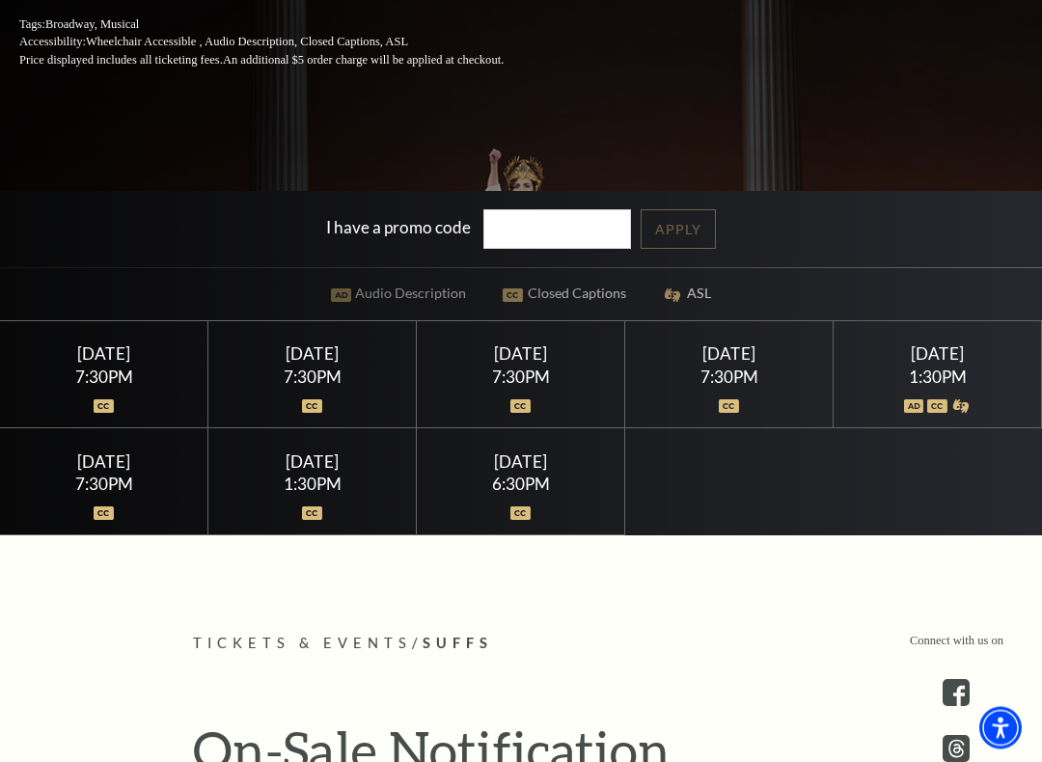
scroll to position [399, 0]
click at [740, 338] on div "[DATE] 7:30PM" at bounding box center [729, 374] width 208 height 107
click at [723, 371] on div "7:30PM" at bounding box center [729, 377] width 162 height 16
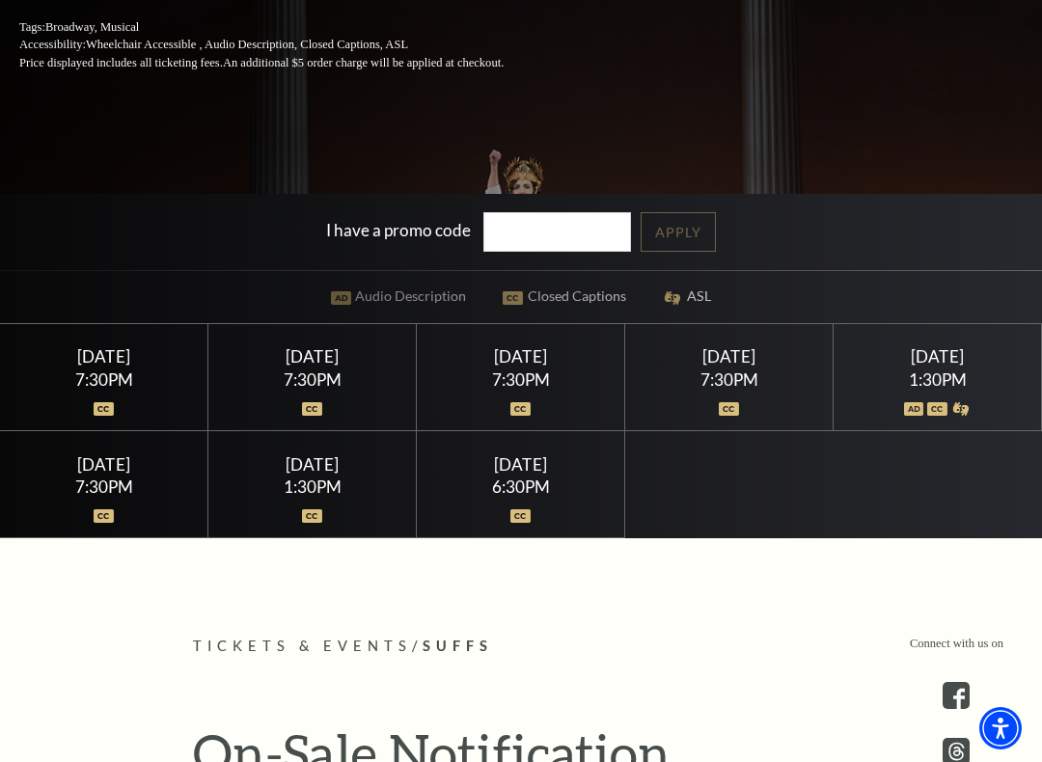
scroll to position [395, 0]
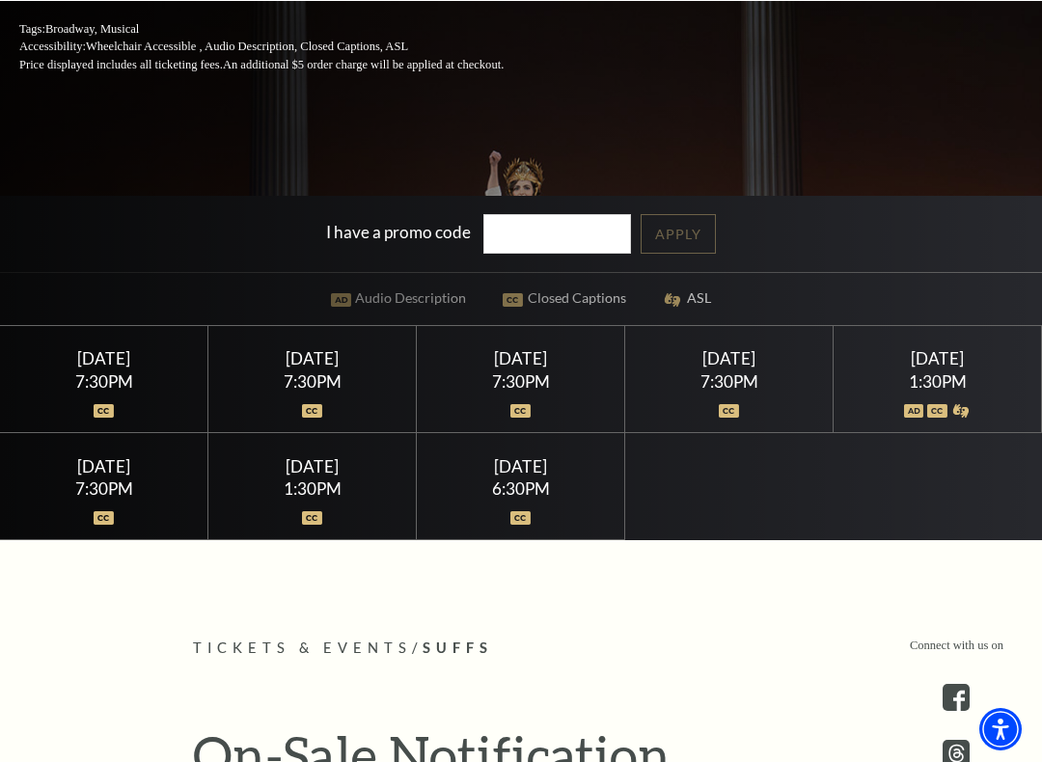
click at [740, 373] on div "7:30PM" at bounding box center [729, 380] width 162 height 16
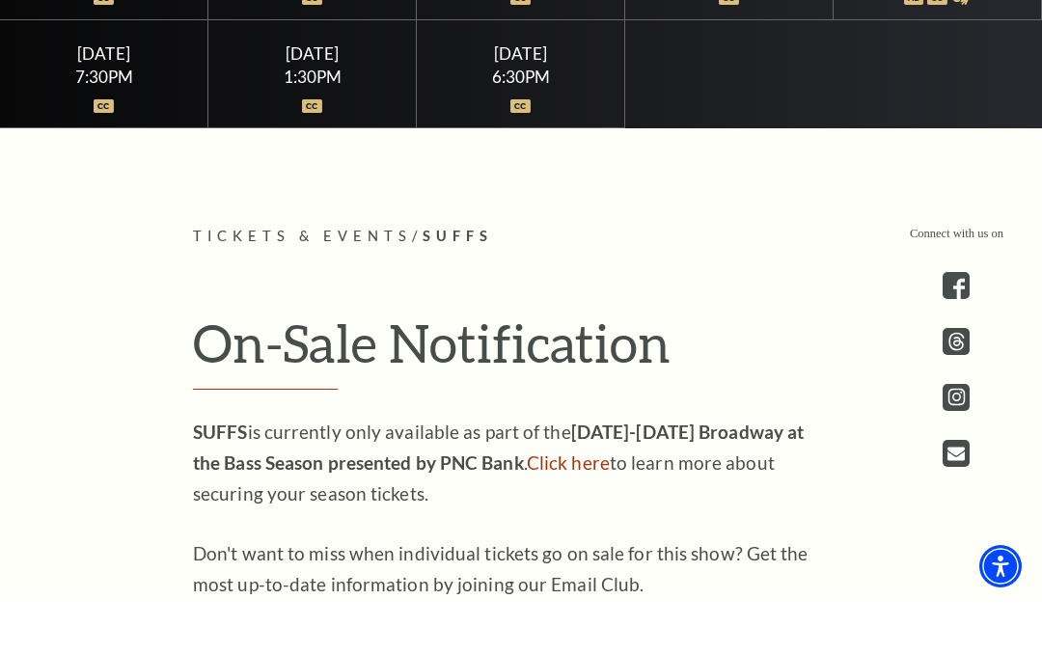
scroll to position [720, 0]
